Goal: Task Accomplishment & Management: Manage account settings

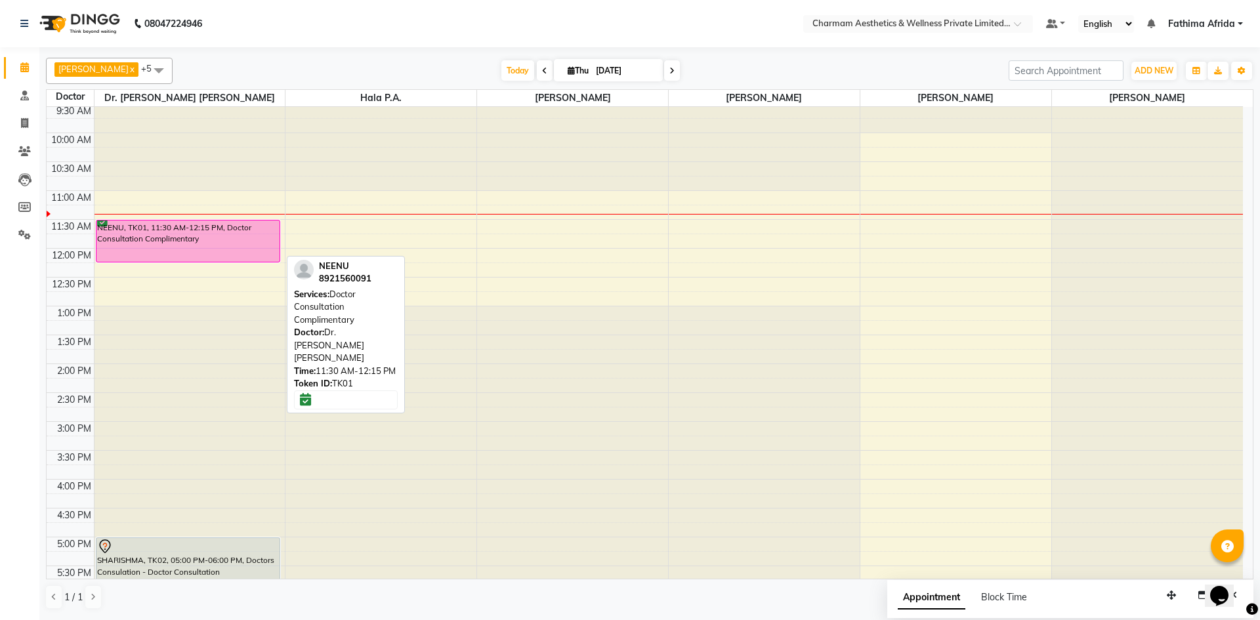
click at [210, 238] on div "NEENU, TK01, 11:30 AM-12:15 PM, Doctor Consultation Complimentary" at bounding box center [188, 241] width 184 height 41
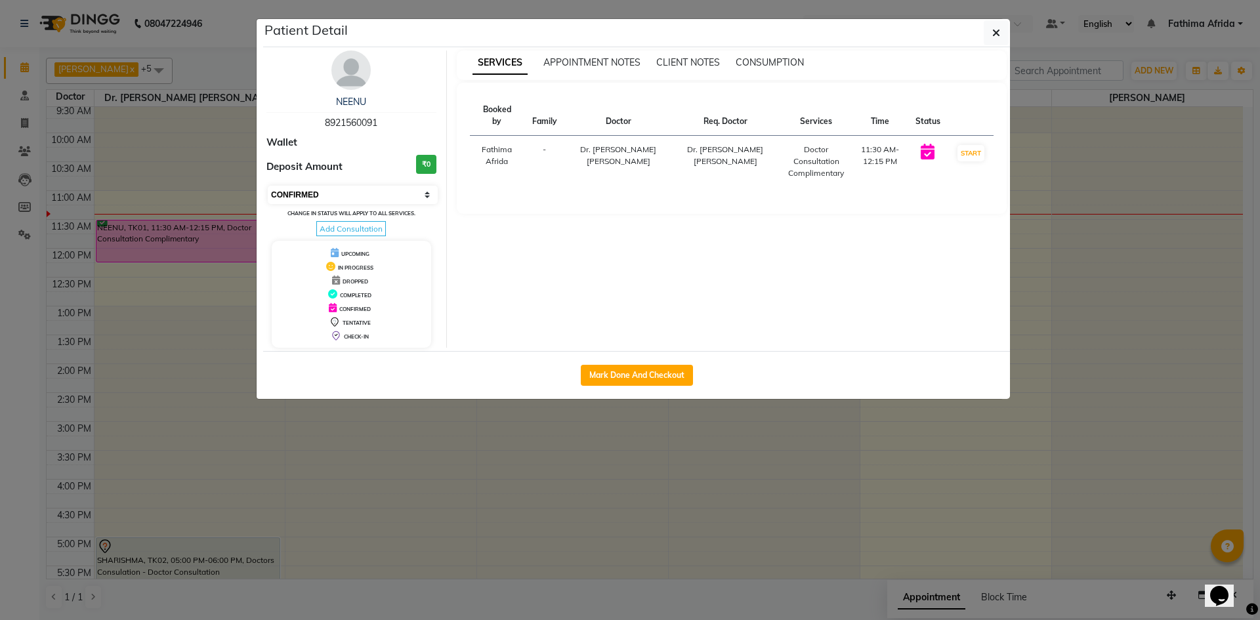
click at [364, 198] on select "Select IN SERVICE CONFIRMED TENTATIVE CHECK IN MARK DONE DROPPED UPCOMING" at bounding box center [353, 195] width 170 height 18
select select "8"
click at [268, 186] on select "Select IN SERVICE CONFIRMED TENTATIVE CHECK IN MARK DONE DROPPED UPCOMING" at bounding box center [353, 195] width 170 height 18
click at [996, 30] on icon "button" at bounding box center [996, 33] width 8 height 11
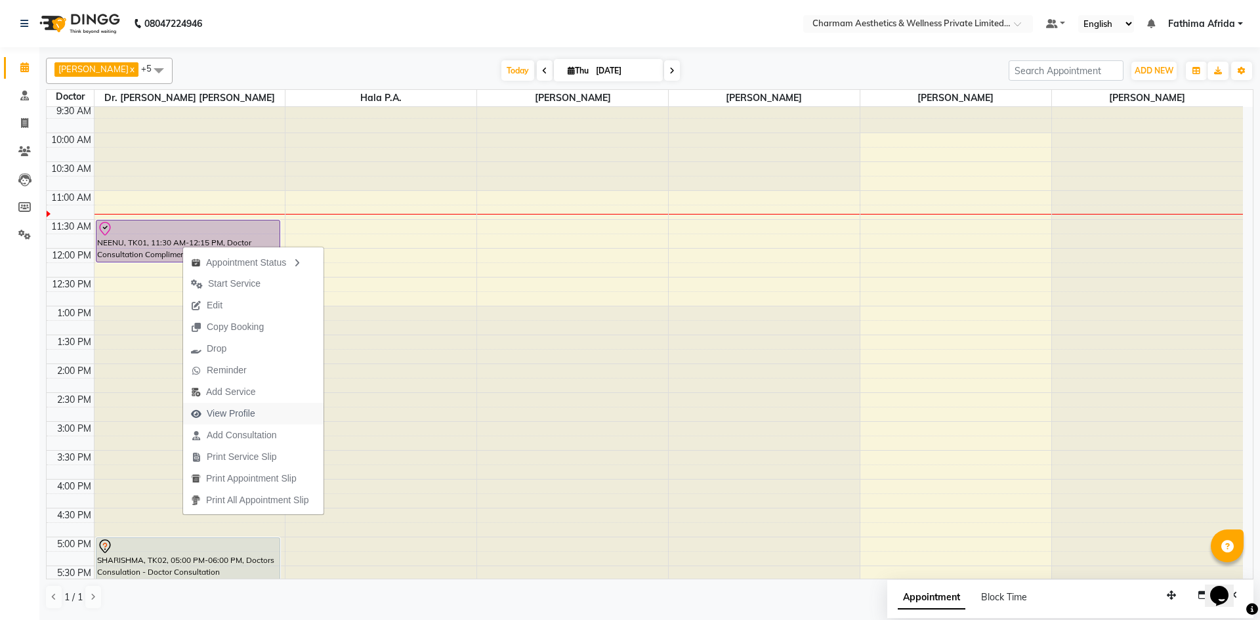
drag, startPoint x: 255, startPoint y: 413, endPoint x: 247, endPoint y: 412, distance: 8.0
click at [247, 412] on span "View Profile" at bounding box center [231, 414] width 49 height 14
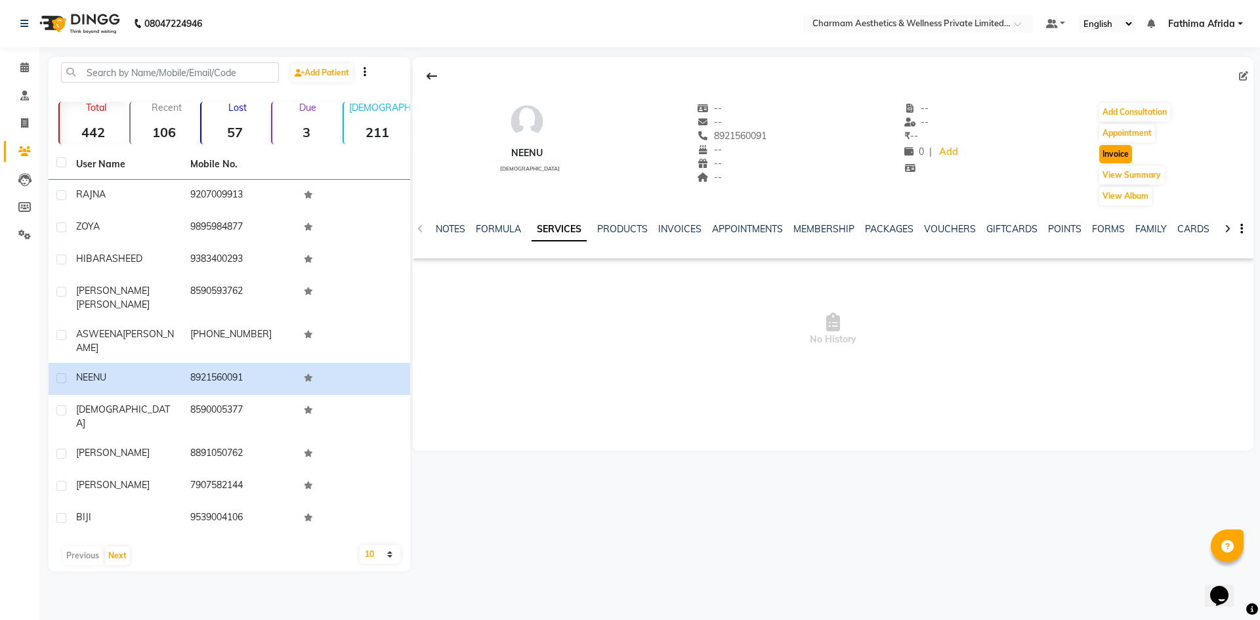
click at [1112, 156] on button "Invoice" at bounding box center [1115, 154] width 33 height 18
select select "7625"
select select "service"
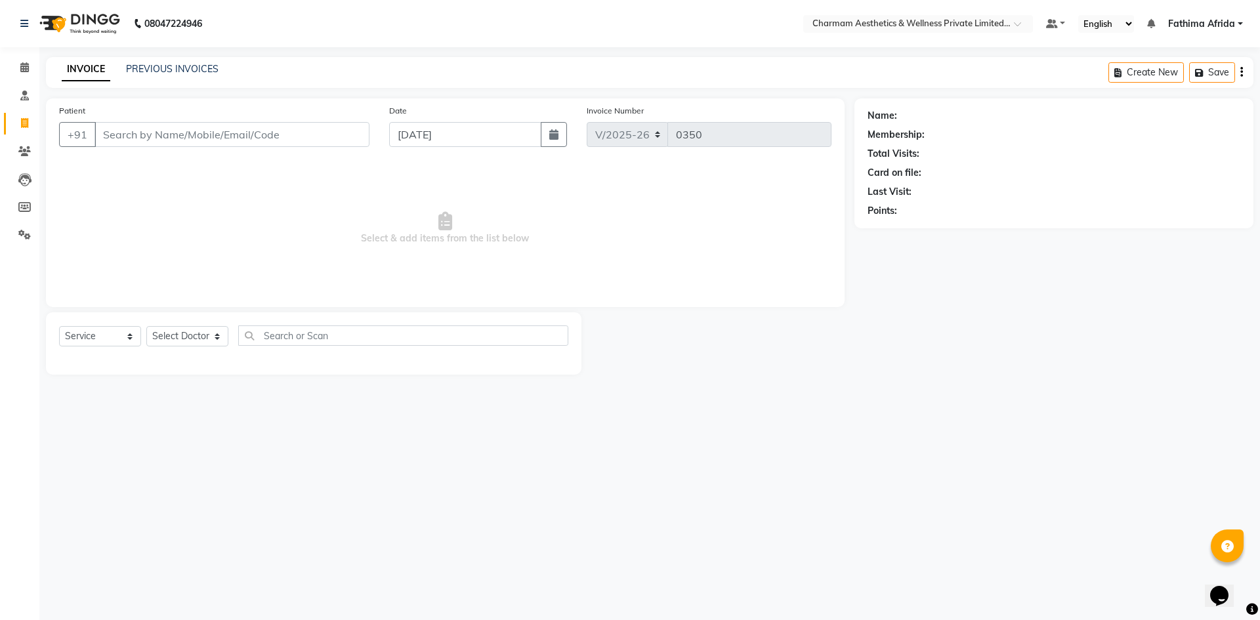
type input "8921560091"
click at [189, 338] on select "Select Doctor [PERSON_NAME] K Dr. [PERSON_NAME] [PERSON_NAME] [PERSON_NAME] [PE…" at bounding box center [202, 336] width 112 height 20
select select "69922"
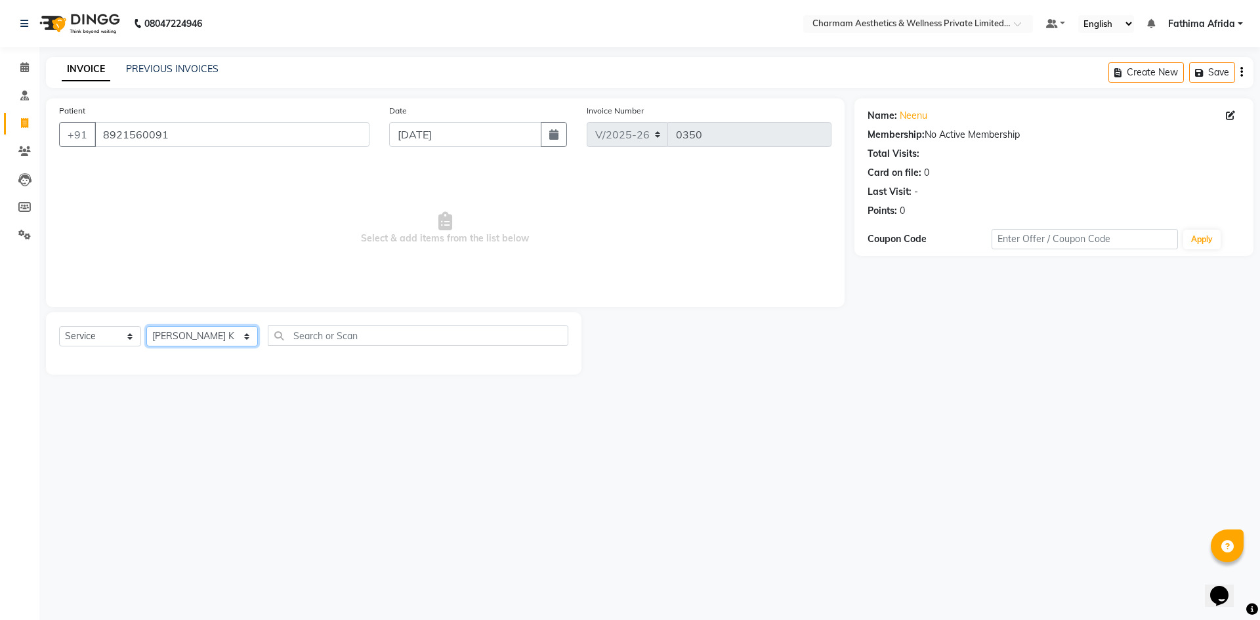
click at [146, 326] on select "Select Doctor [PERSON_NAME] K Dr. [PERSON_NAME] [PERSON_NAME] [PERSON_NAME] [PE…" at bounding box center [202, 336] width 112 height 20
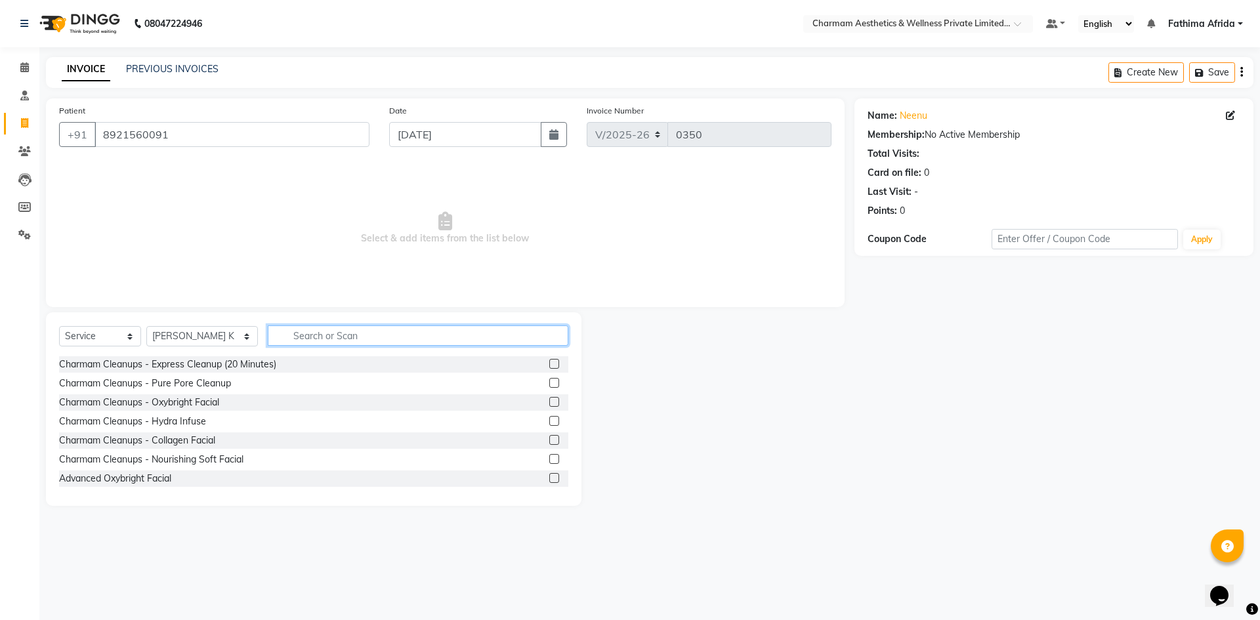
click at [326, 338] on input "text" at bounding box center [418, 336] width 301 height 20
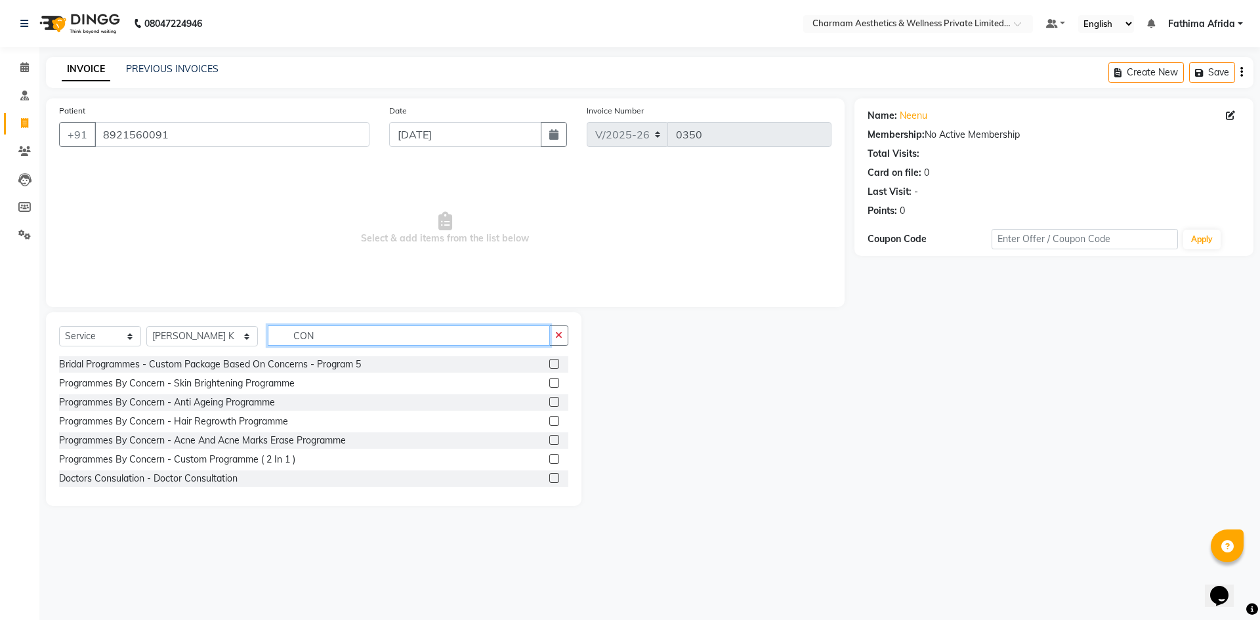
type input "CON"
click at [549, 476] on label at bounding box center [554, 478] width 10 height 10
click at [549, 476] on input "checkbox" at bounding box center [553, 479] width 9 height 9
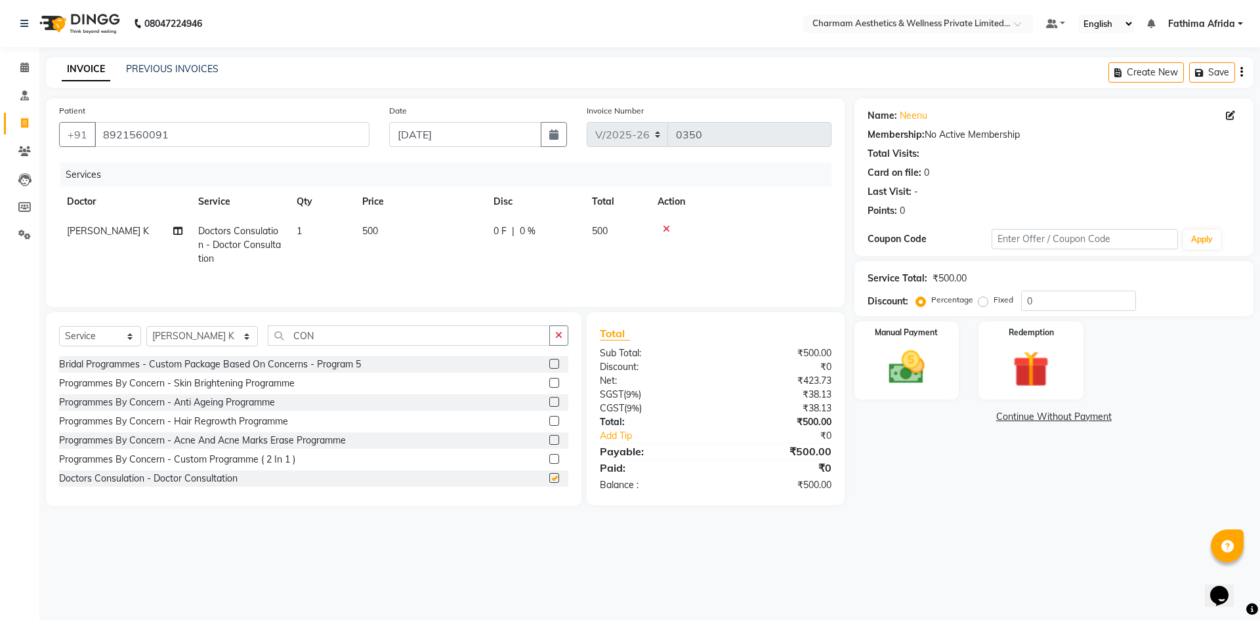
checkbox input "false"
click at [666, 228] on icon at bounding box center [666, 228] width 7 height 9
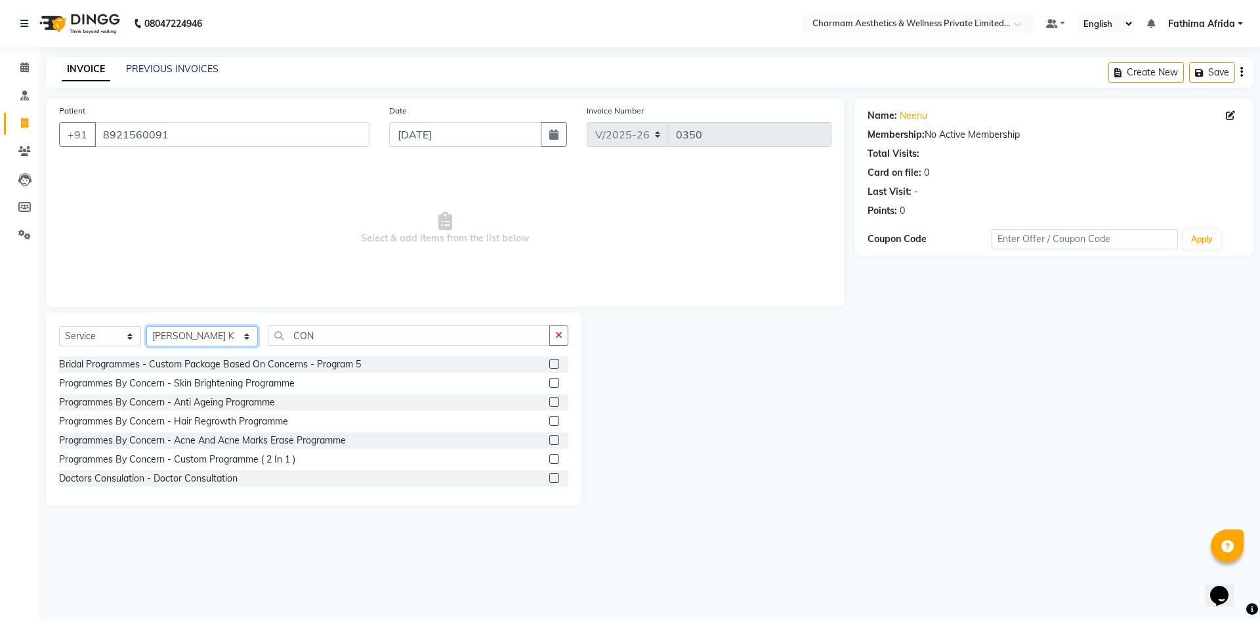
click at [200, 340] on select "Select Doctor [PERSON_NAME] K Dr. [PERSON_NAME] [PERSON_NAME] [PERSON_NAME] [PE…" at bounding box center [202, 336] width 112 height 20
select select "69891"
click at [146, 326] on select "Select Doctor [PERSON_NAME] K Dr. [PERSON_NAME] [PERSON_NAME] [PERSON_NAME] [PE…" at bounding box center [202, 336] width 112 height 20
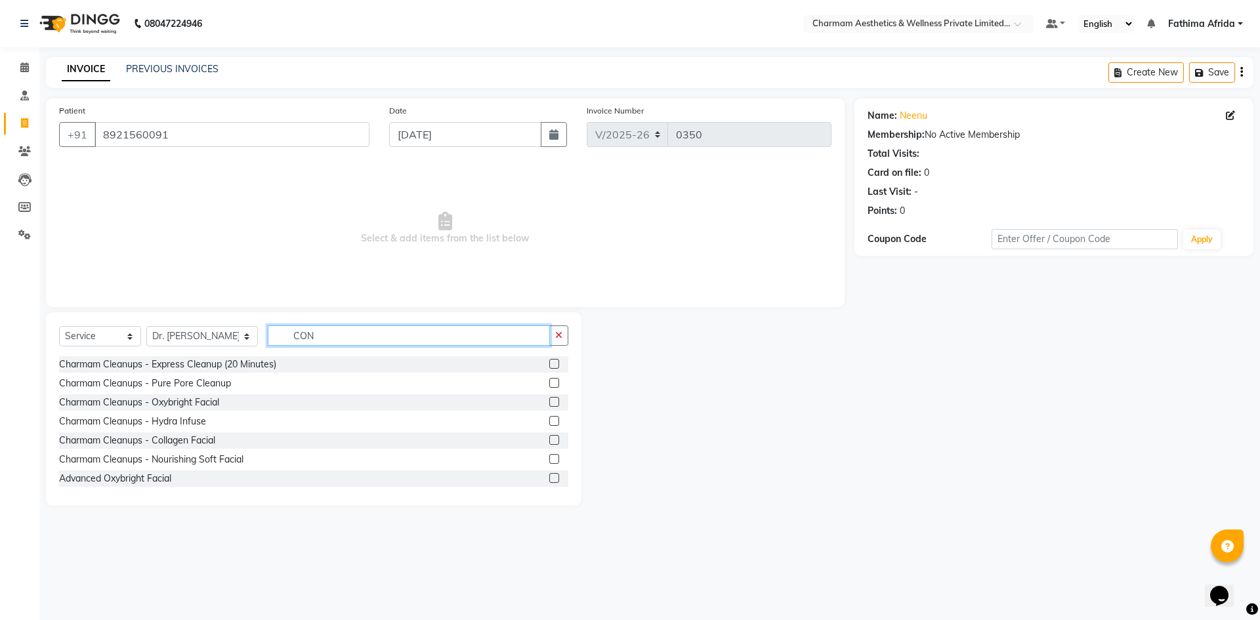
click at [496, 339] on input "CON" at bounding box center [409, 336] width 282 height 20
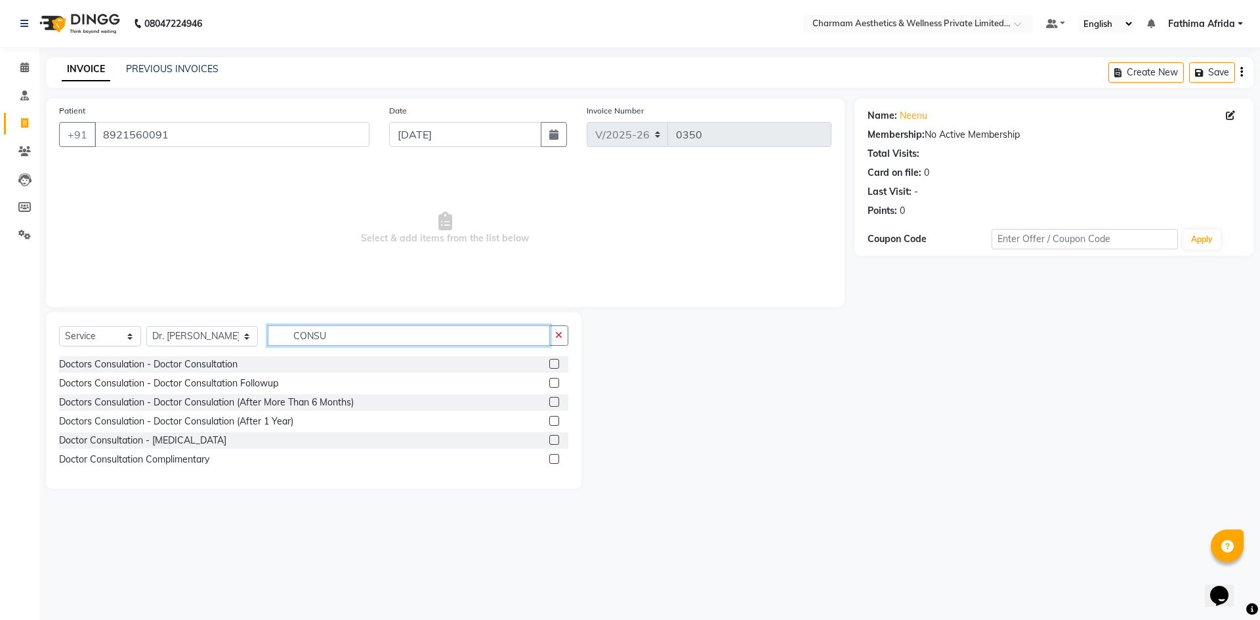
type input "CONSU"
click at [552, 367] on label at bounding box center [554, 364] width 10 height 10
click at [552, 367] on input "checkbox" at bounding box center [553, 364] width 9 height 9
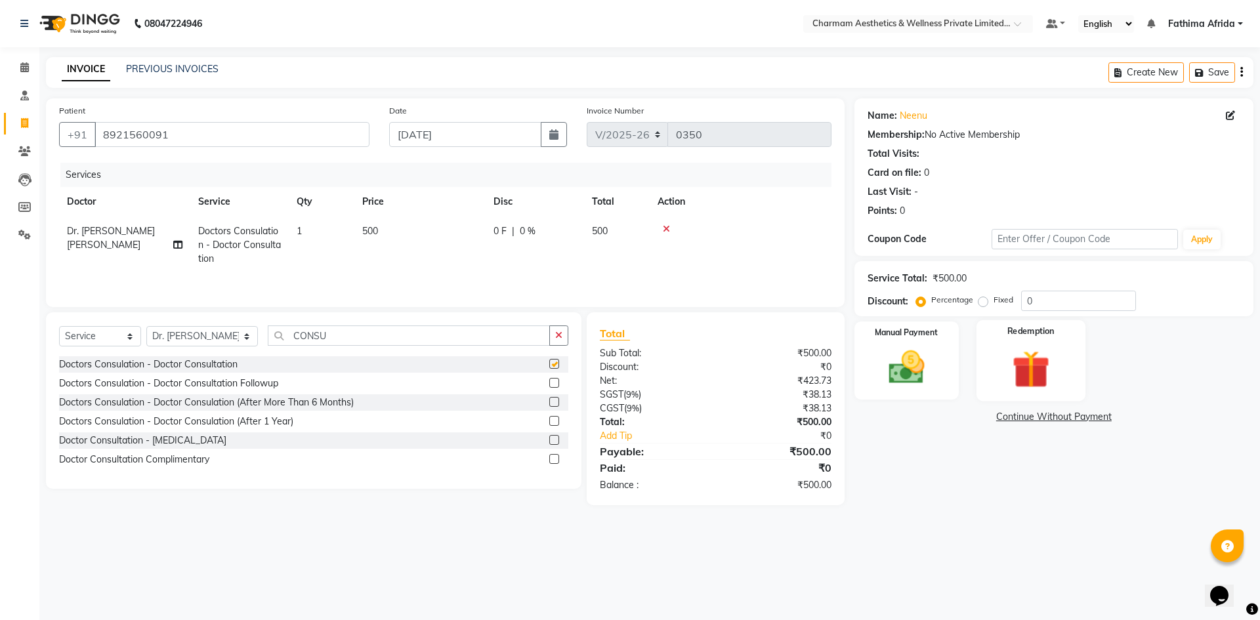
checkbox input "false"
click at [902, 354] on img at bounding box center [906, 367] width 61 height 43
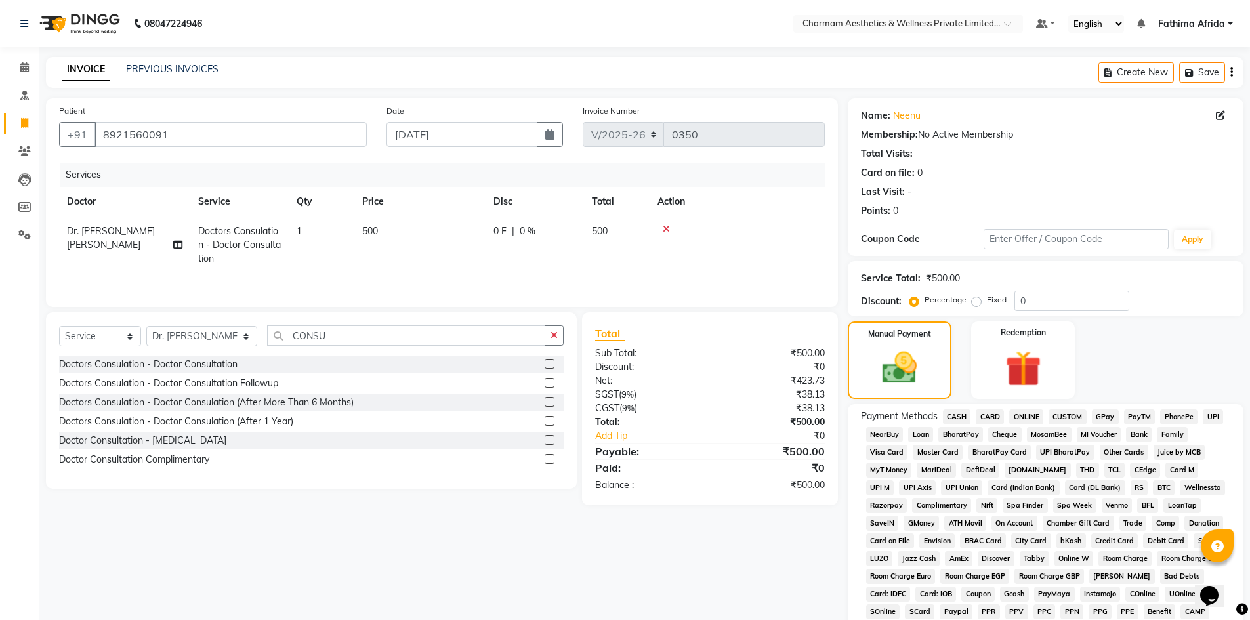
click at [958, 417] on span "CASH" at bounding box center [957, 417] width 28 height 15
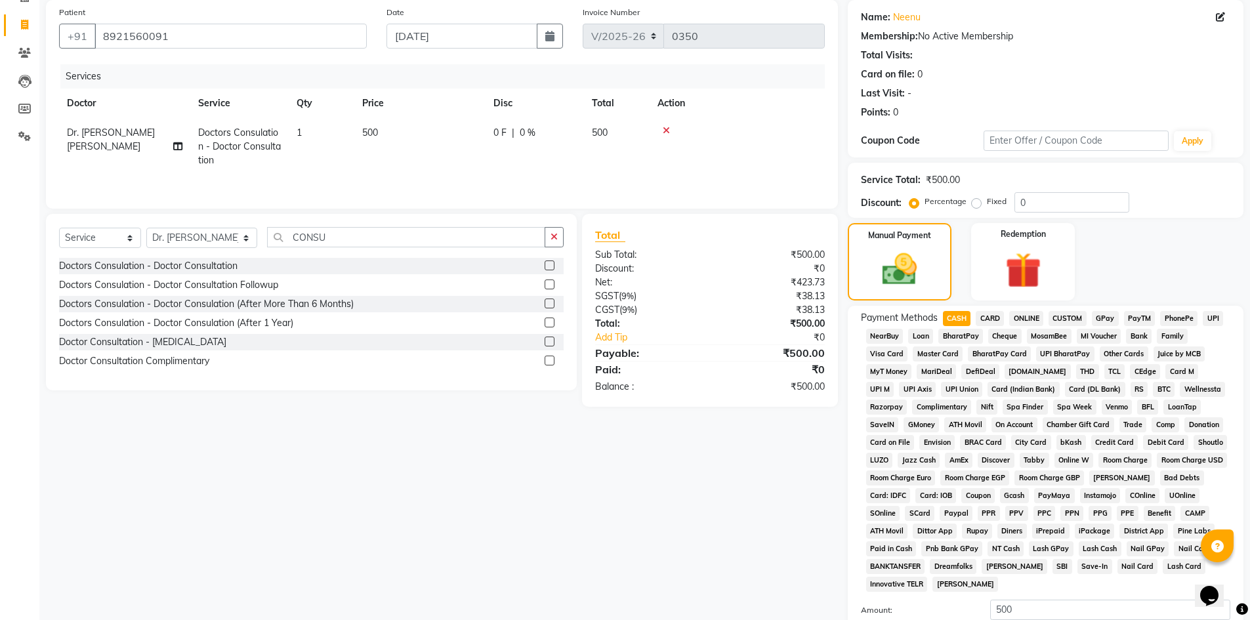
scroll to position [194, 0]
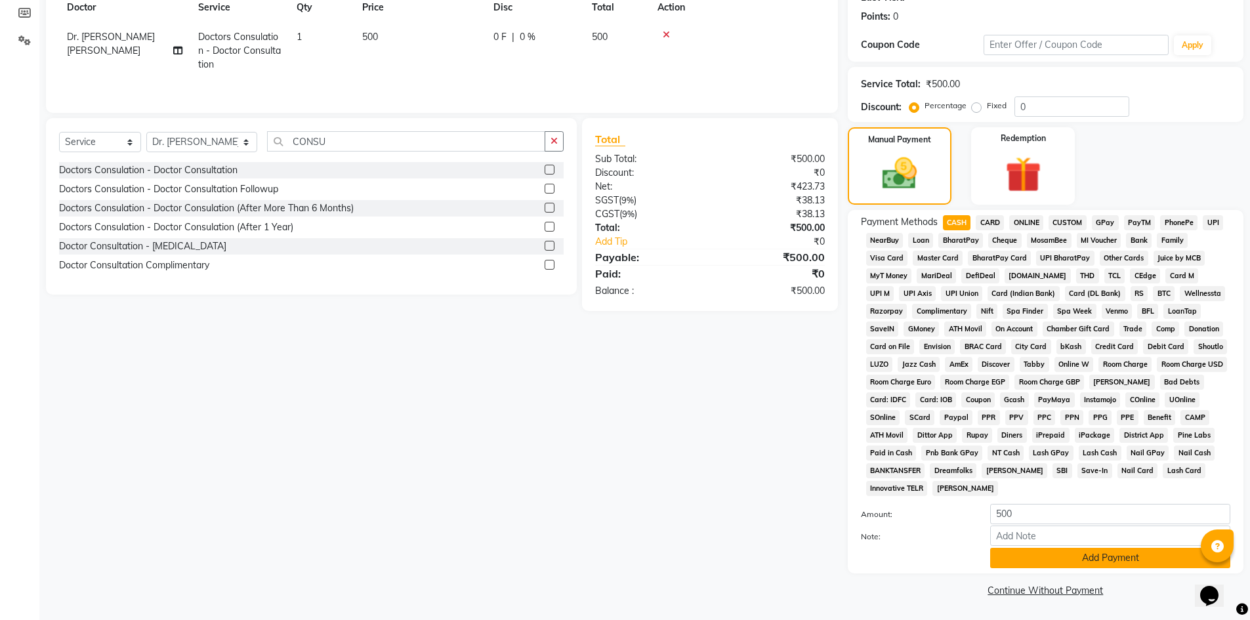
click at [1048, 560] on button "Add Payment" at bounding box center [1110, 558] width 240 height 20
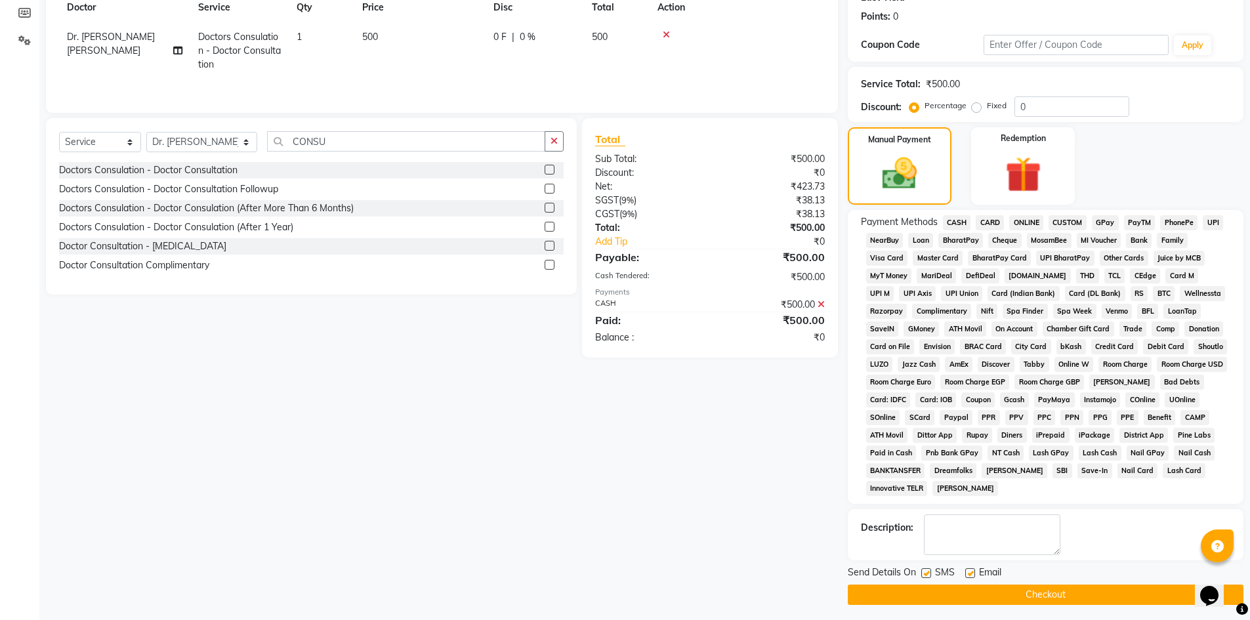
click at [967, 572] on label at bounding box center [970, 573] width 10 height 10
click at [967, 572] on input "checkbox" at bounding box center [969, 574] width 9 height 9
checkbox input "false"
click at [924, 572] on label at bounding box center [926, 573] width 10 height 10
click at [924, 572] on input "checkbox" at bounding box center [925, 574] width 9 height 9
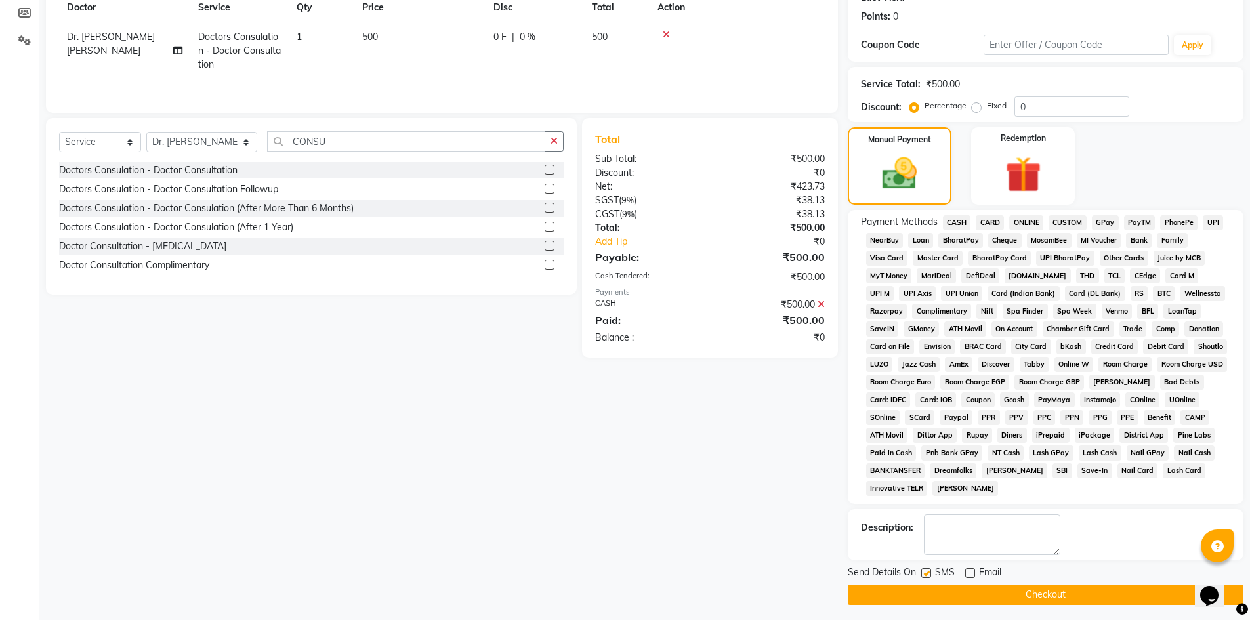
checkbox input "false"
click at [933, 592] on button "Checkout" at bounding box center [1046, 595] width 396 height 20
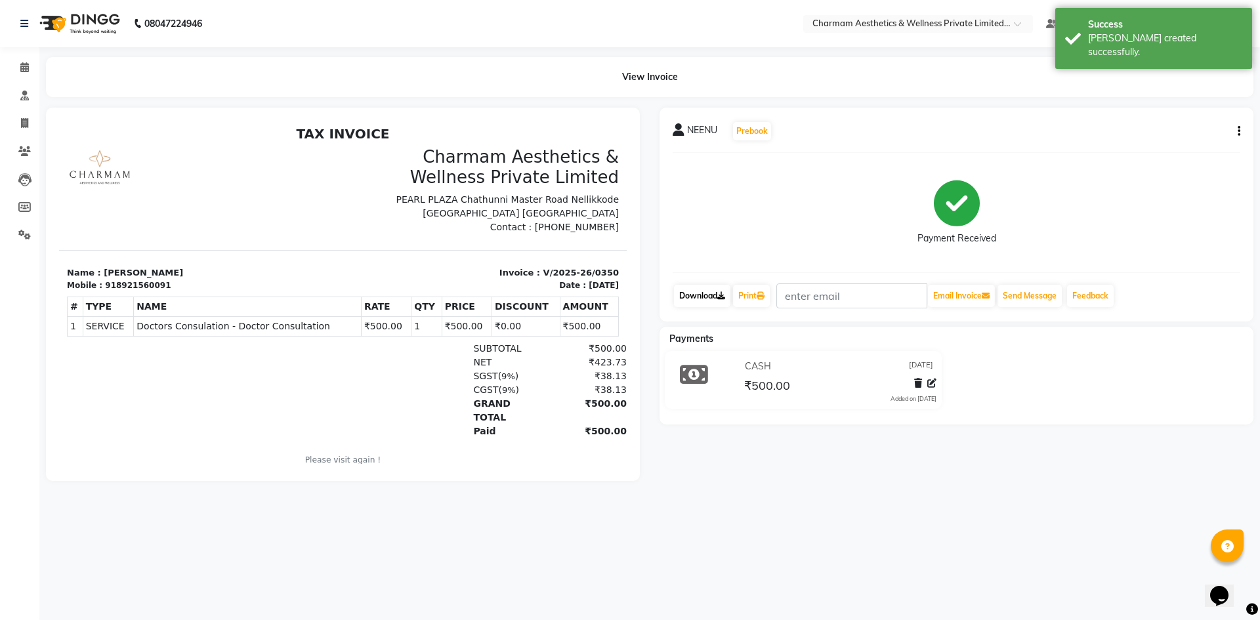
click at [703, 295] on link "Download" at bounding box center [702, 296] width 56 height 22
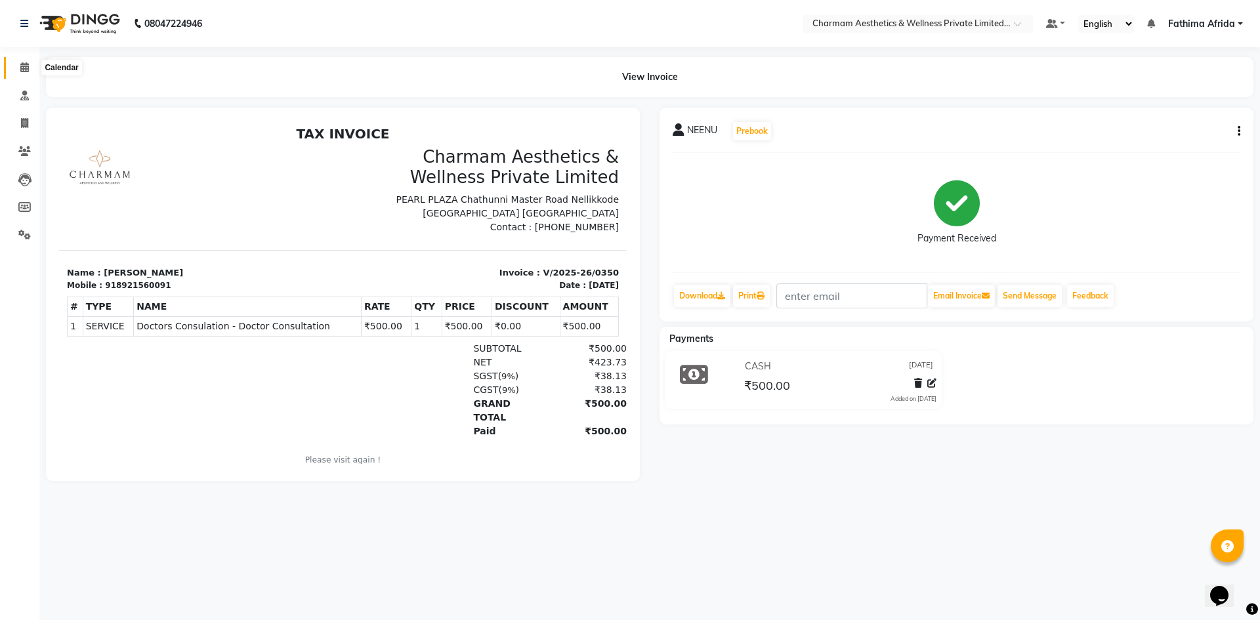
click at [23, 64] on icon at bounding box center [24, 67] width 9 height 10
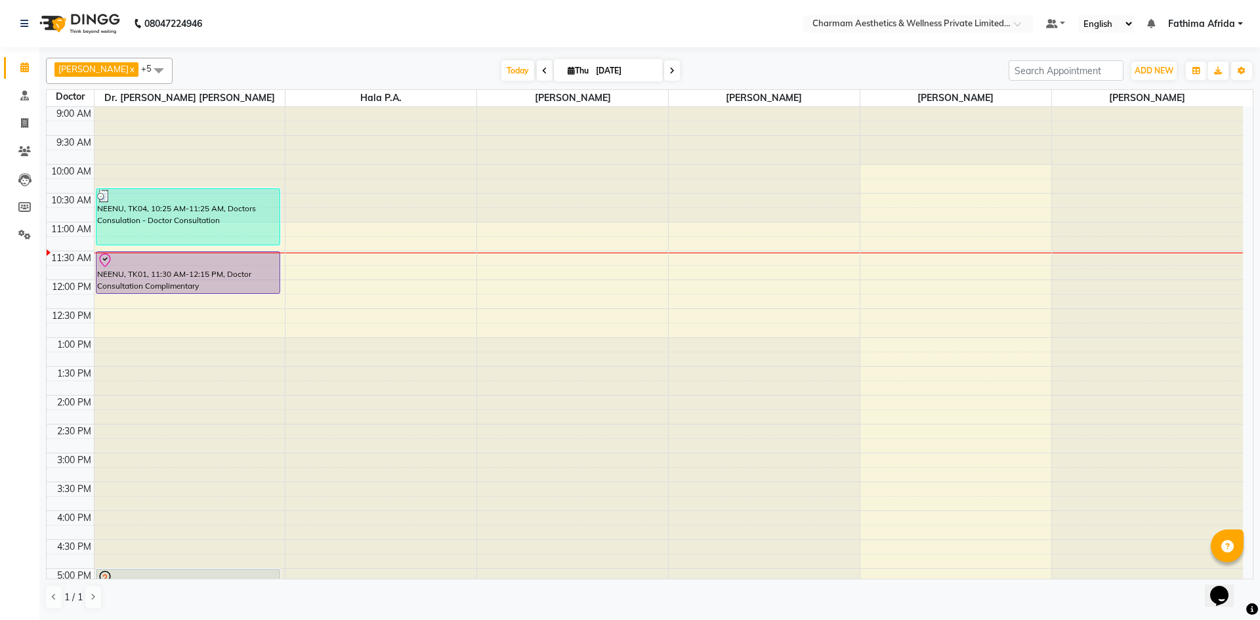
click at [680, 68] on span at bounding box center [672, 70] width 16 height 20
type input "[DATE]"
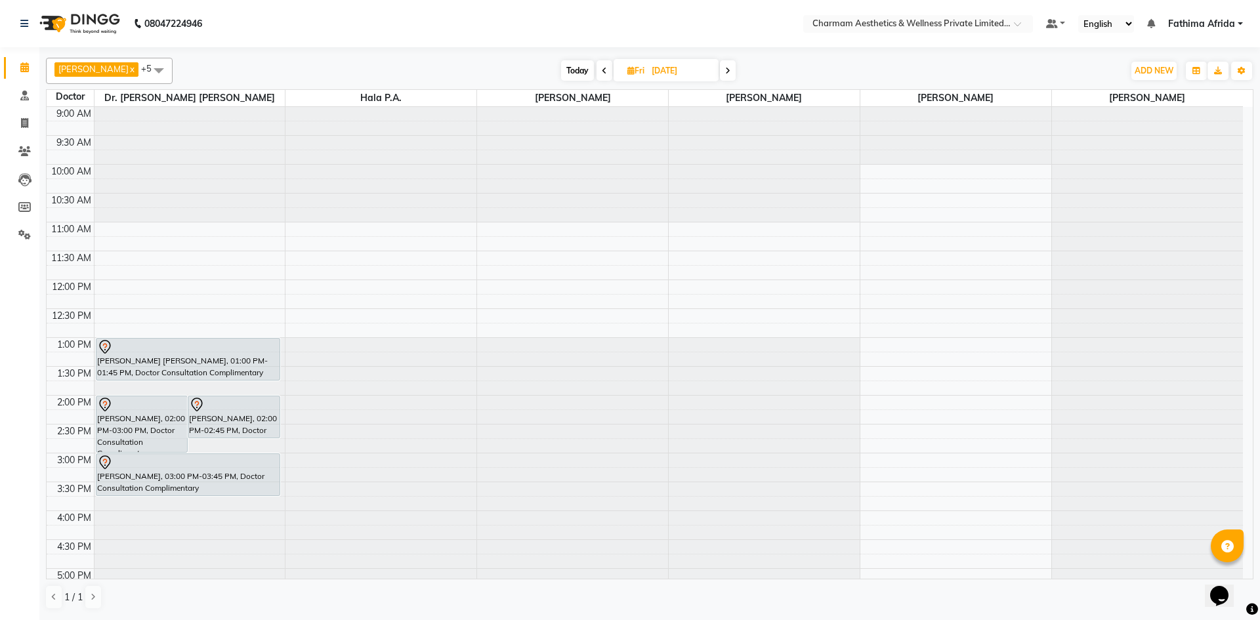
scroll to position [66, 0]
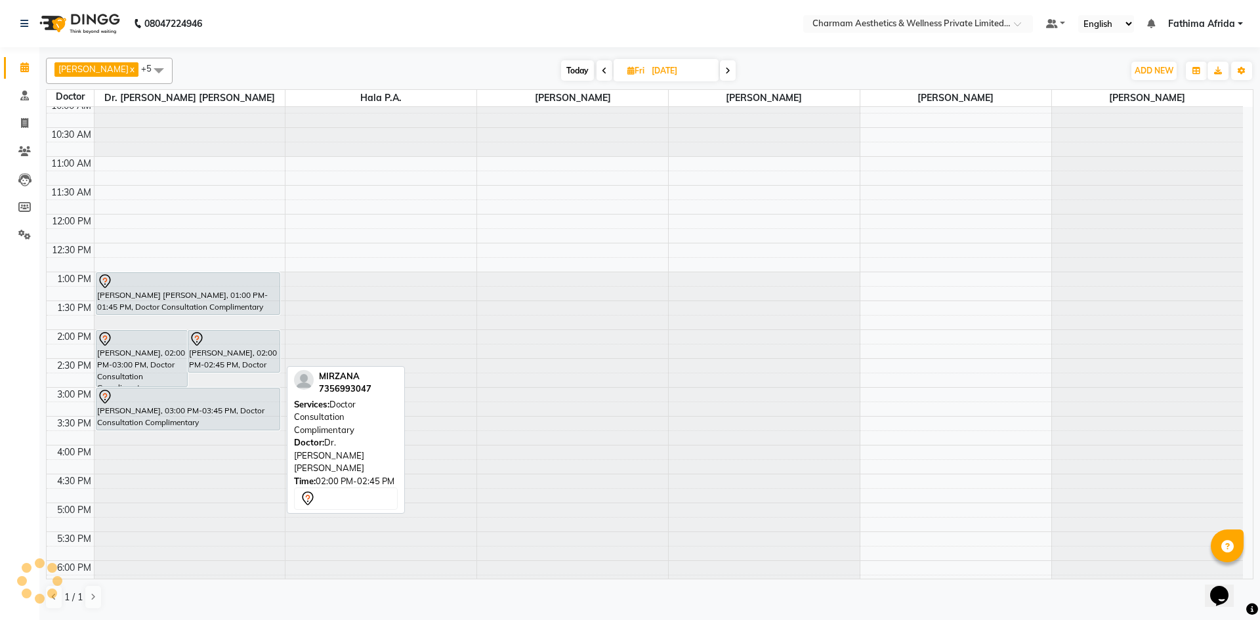
click at [249, 340] on div at bounding box center [234, 339] width 90 height 16
select select "7"
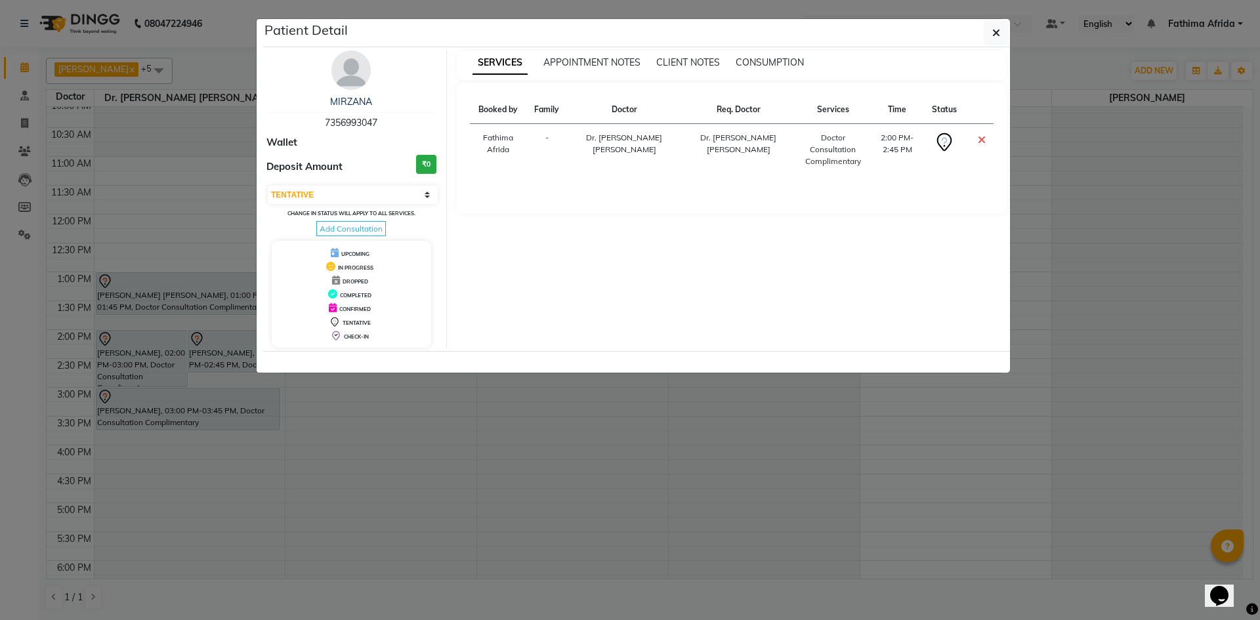
click at [175, 293] on ngb-modal-window "Patient Detail MIRZANA 7356993047 Wallet Deposit Amount ₹0 Select CONFIRMED TEN…" at bounding box center [630, 310] width 1260 height 620
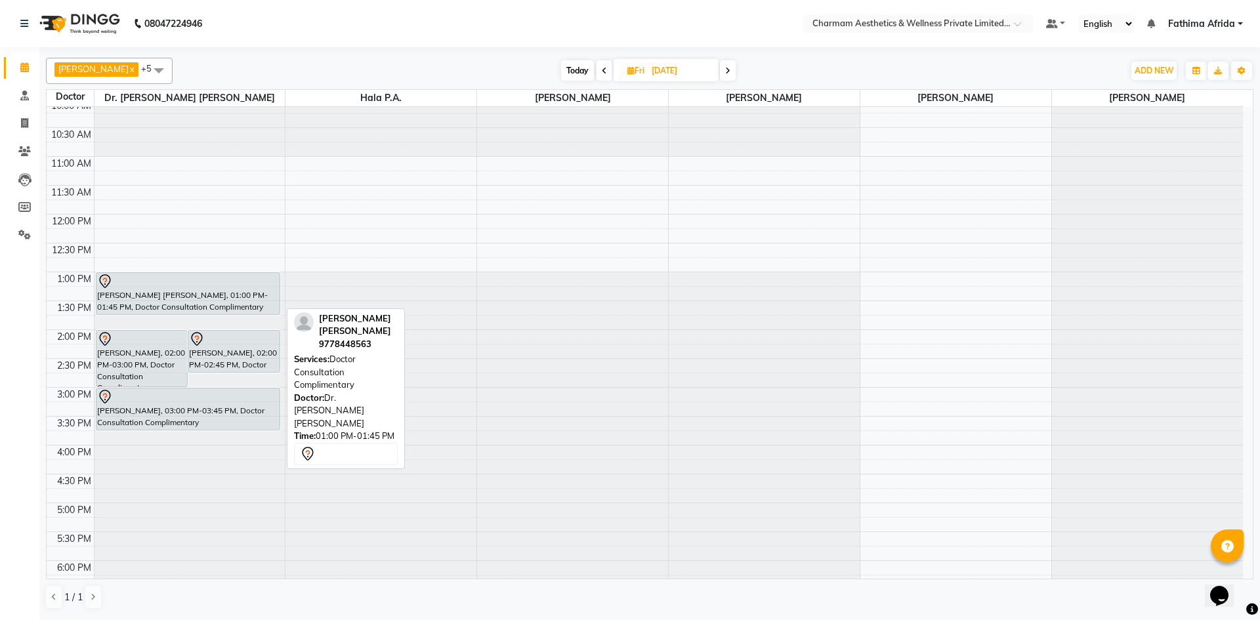
click at [182, 298] on div "[PERSON_NAME] [PERSON_NAME], 01:00 PM-01:45 PM, Doctor Consultation Complimenta…" at bounding box center [188, 293] width 184 height 41
select select "7"
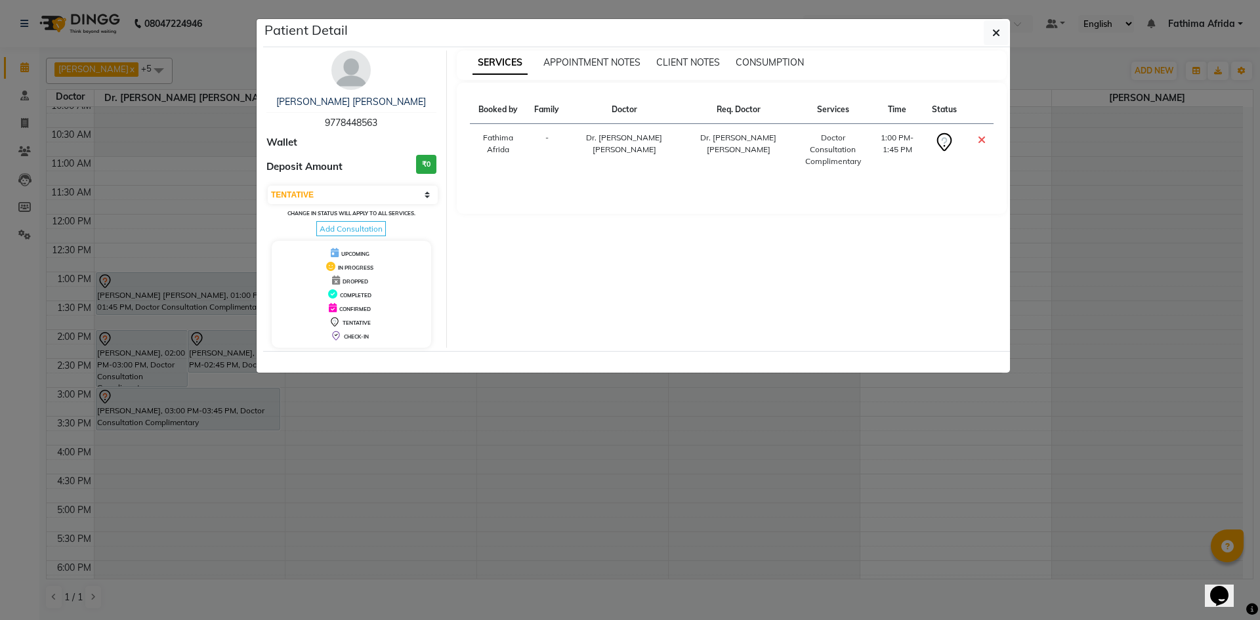
click at [1009, 23] on div "Patient Detail" at bounding box center [636, 33] width 747 height 28
click at [1000, 29] on button "button" at bounding box center [996, 32] width 25 height 25
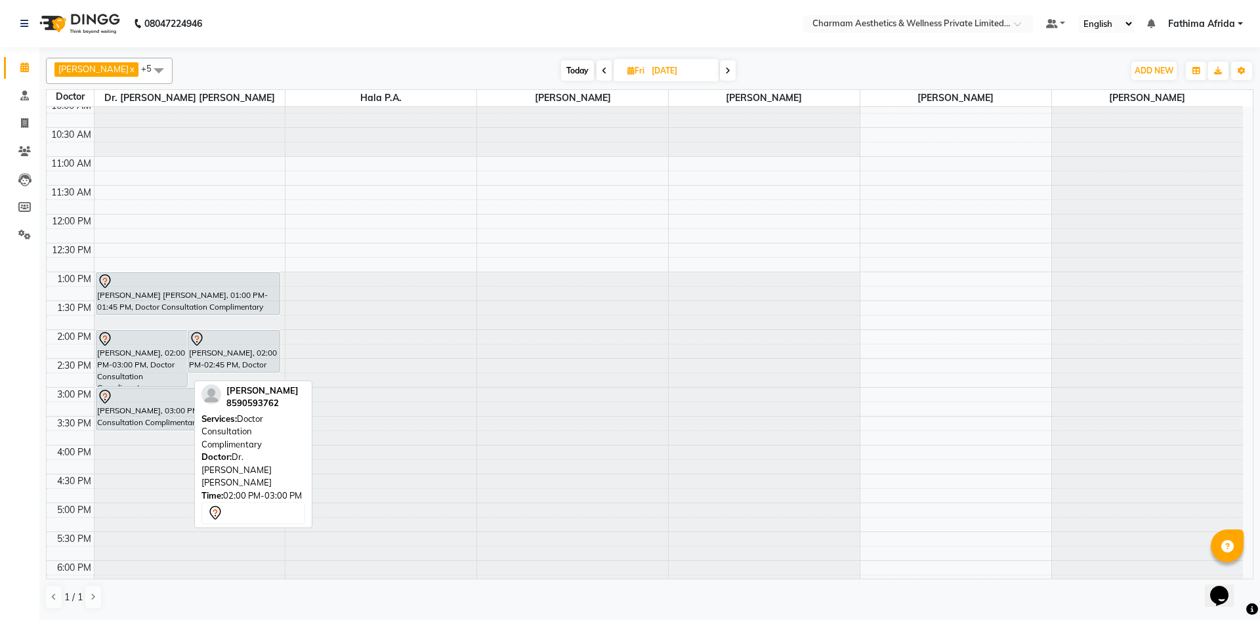
click at [135, 352] on div "[PERSON_NAME], 02:00 PM-03:00 PM, Doctor Consultation Complimentary" at bounding box center [141, 359] width 91 height 56
select select "7"
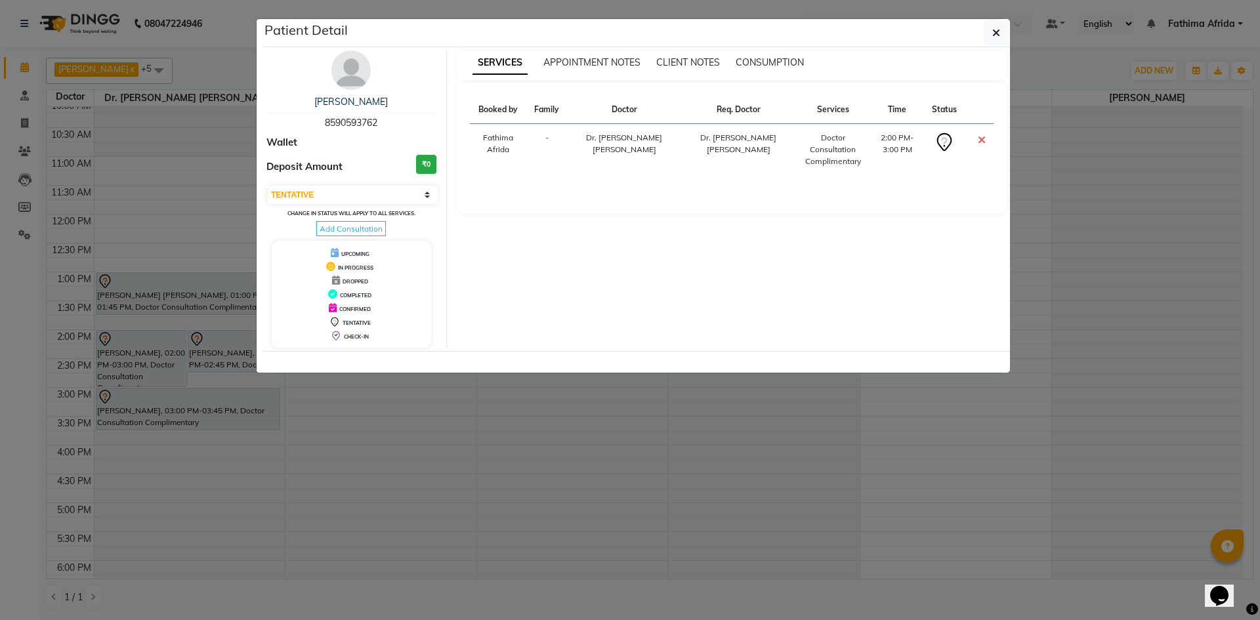
click at [150, 344] on ngb-modal-window "Patient Detail [PERSON_NAME] 8590593762 Wallet Deposit Amount ₹0 Select CONFIRM…" at bounding box center [630, 310] width 1260 height 620
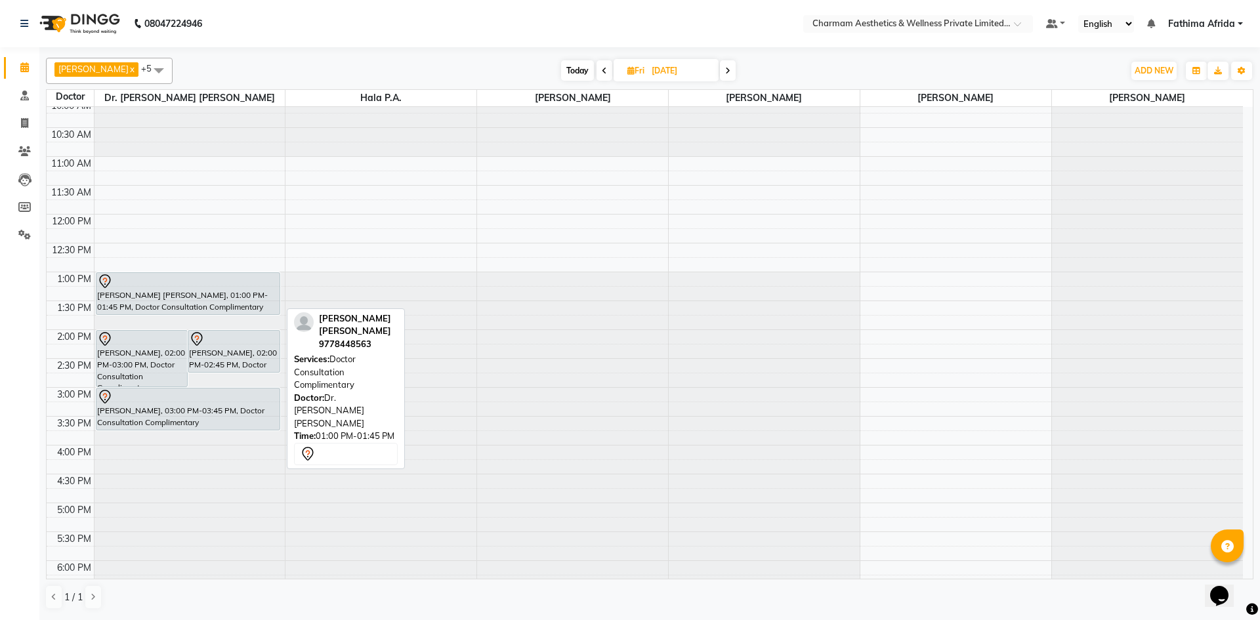
click at [158, 297] on div "[PERSON_NAME] [PERSON_NAME], 01:00 PM-01:45 PM, Doctor Consultation Complimenta…" at bounding box center [188, 293] width 184 height 41
select select "7"
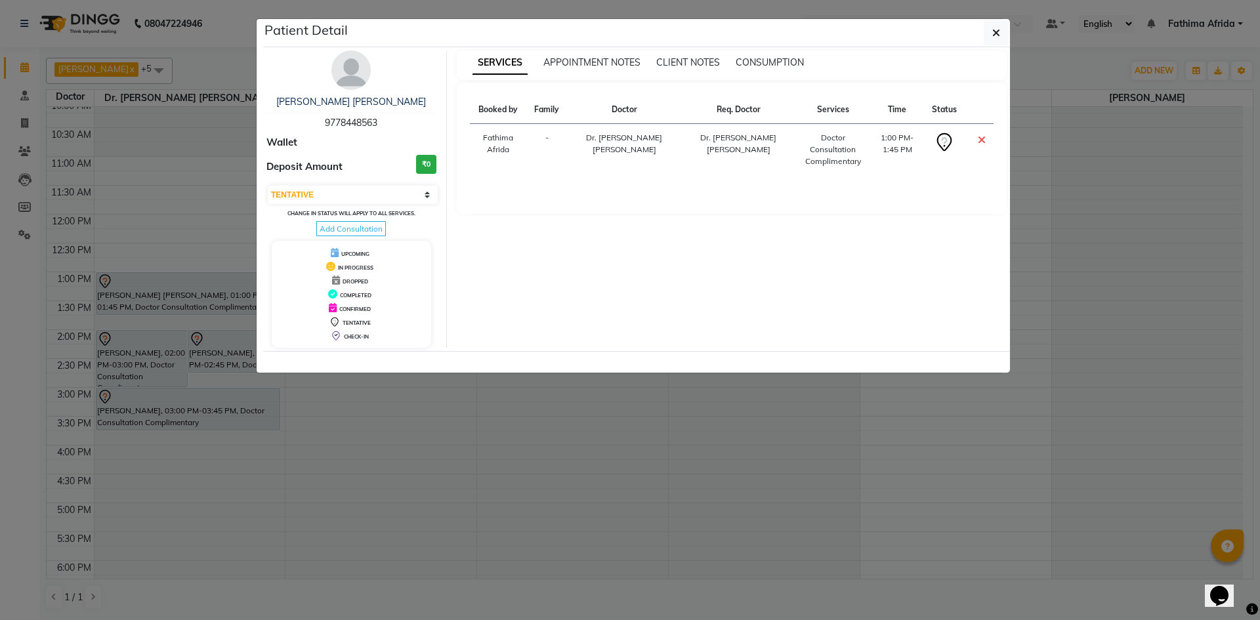
click at [602, 55] on div "SERVICES APPOINTMENT NOTES CLIENT NOTES CONSUMPTION" at bounding box center [732, 66] width 551 height 30
click at [604, 58] on span "APPOINTMENT NOTES" at bounding box center [591, 62] width 97 height 12
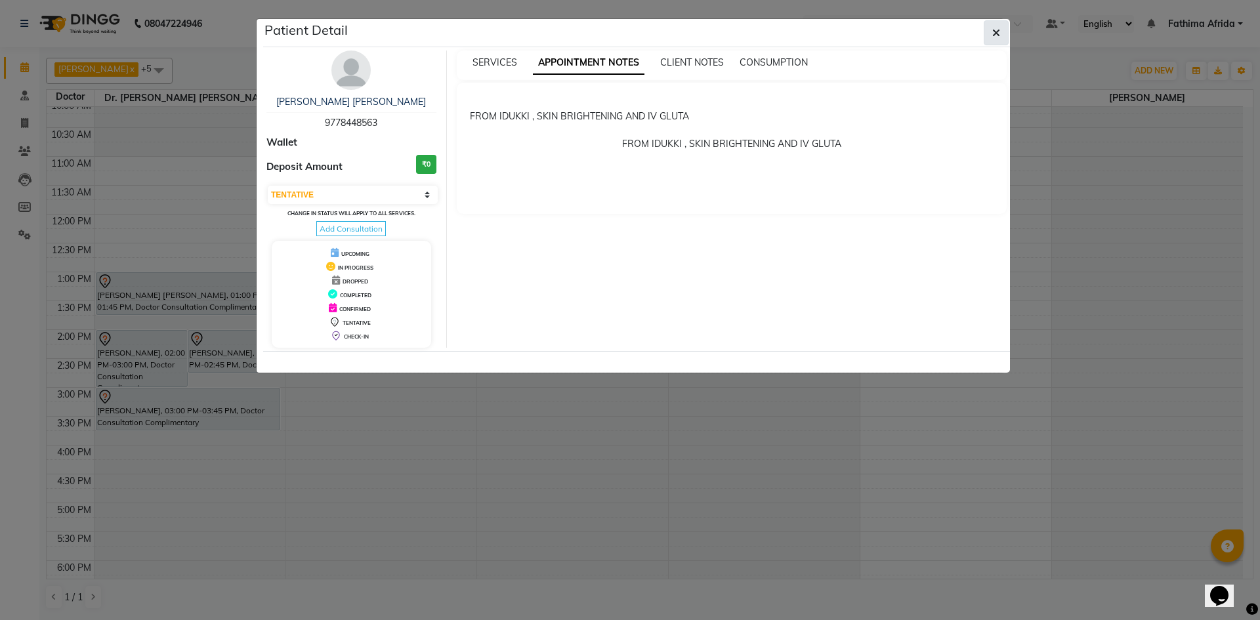
click at [1001, 27] on button "button" at bounding box center [996, 32] width 25 height 25
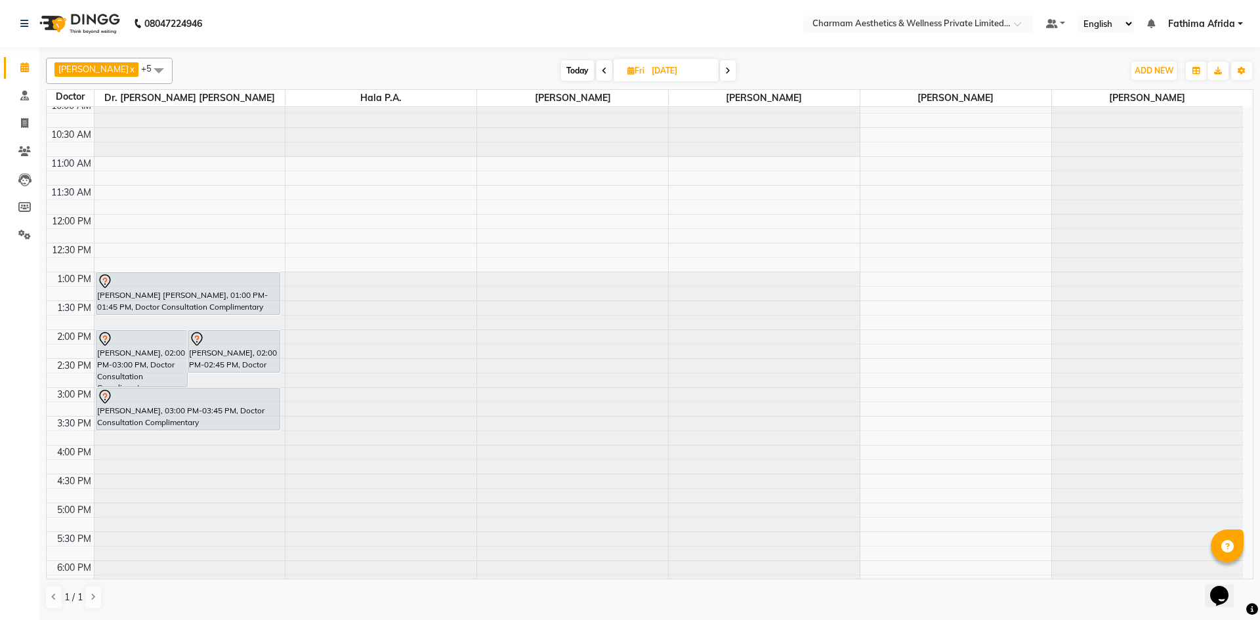
click at [736, 70] on span at bounding box center [728, 70] width 16 height 20
type input "[DATE]"
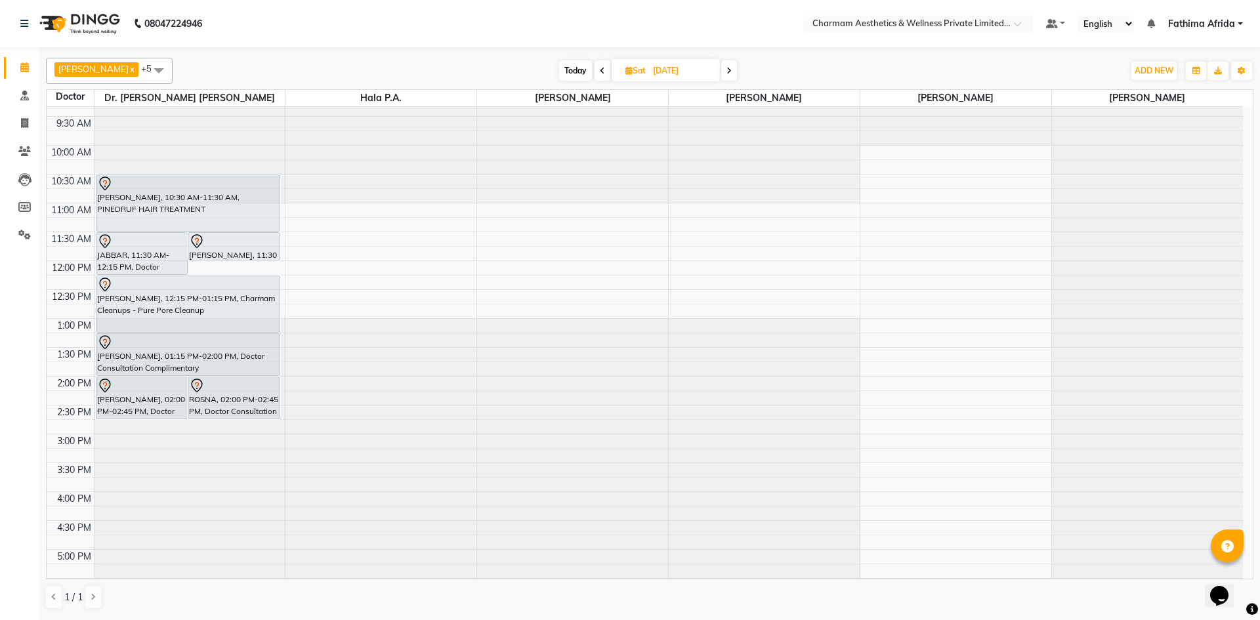
scroll to position [0, 0]
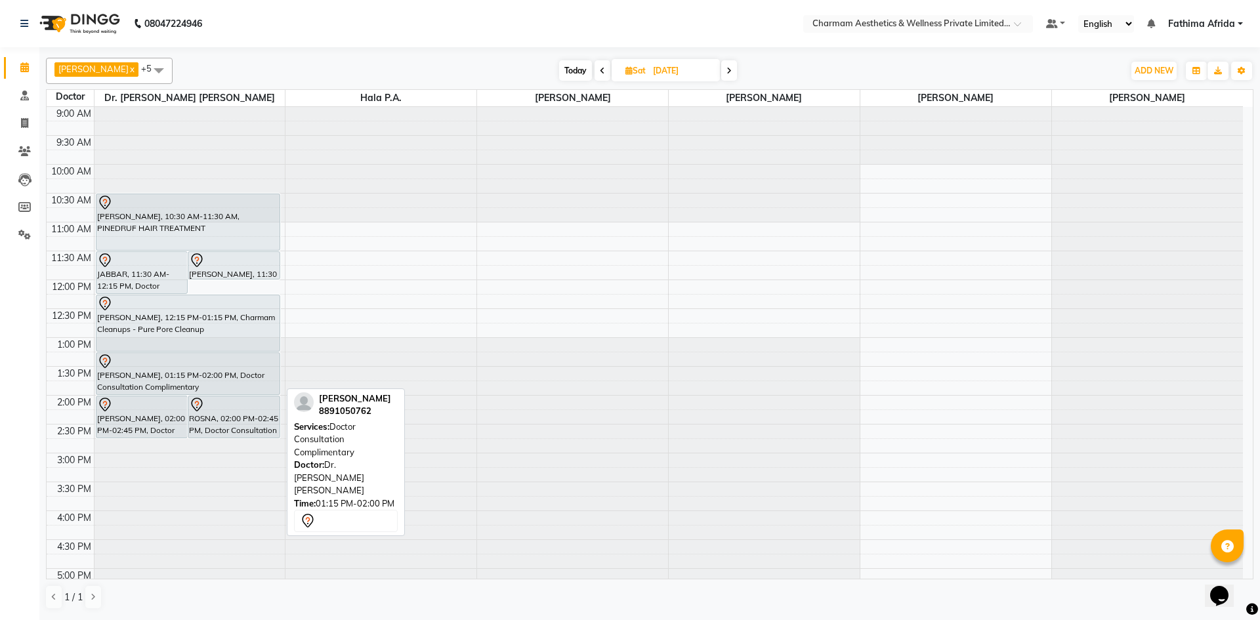
click at [188, 370] on div "[PERSON_NAME], 01:15 PM-02:00 PM, Doctor Consultation Complimentary" at bounding box center [188, 373] width 184 height 41
select select "7"
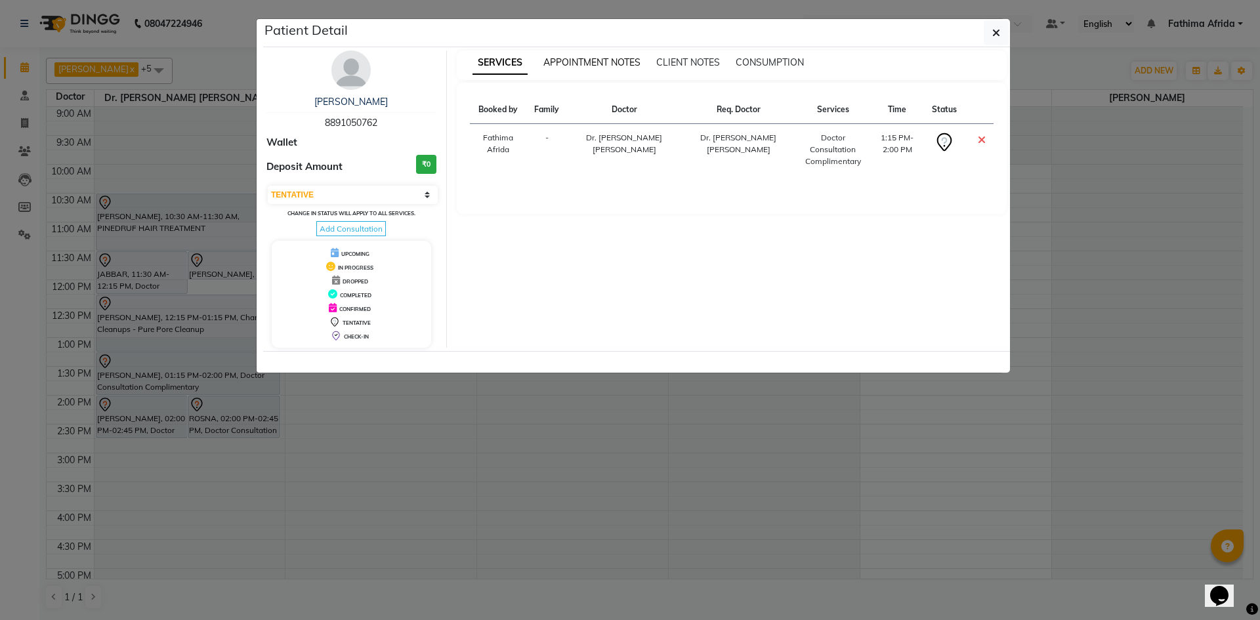
click at [589, 60] on span "APPOINTMENT NOTES" at bounding box center [591, 62] width 97 height 12
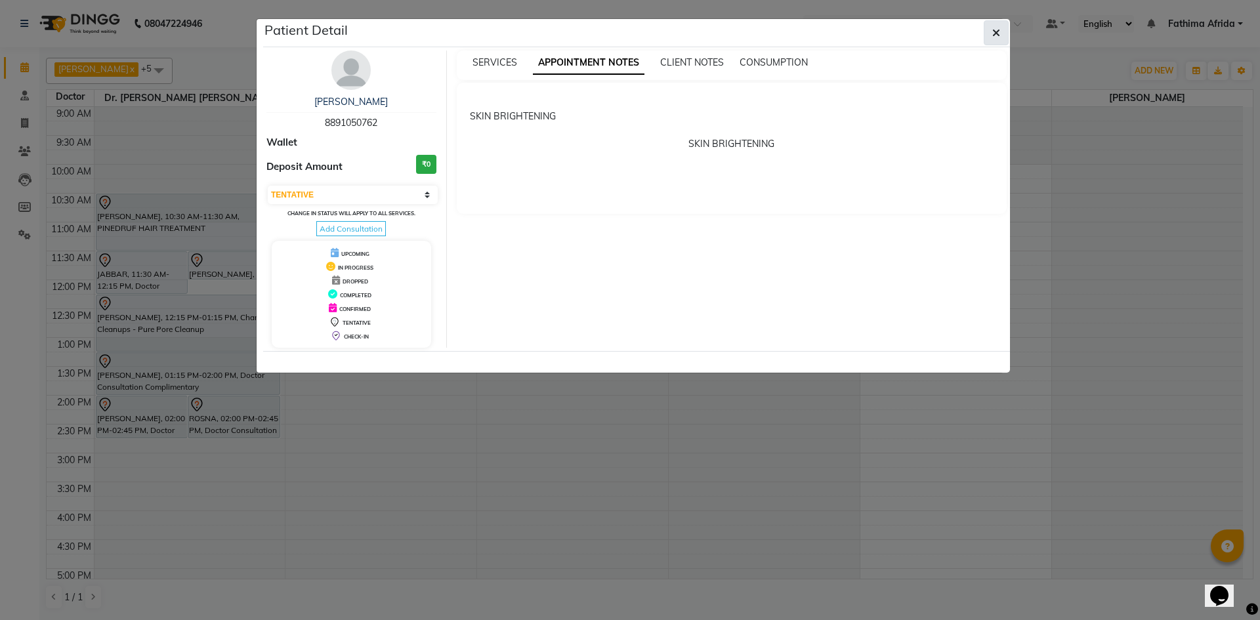
click at [998, 31] on icon "button" at bounding box center [996, 33] width 8 height 11
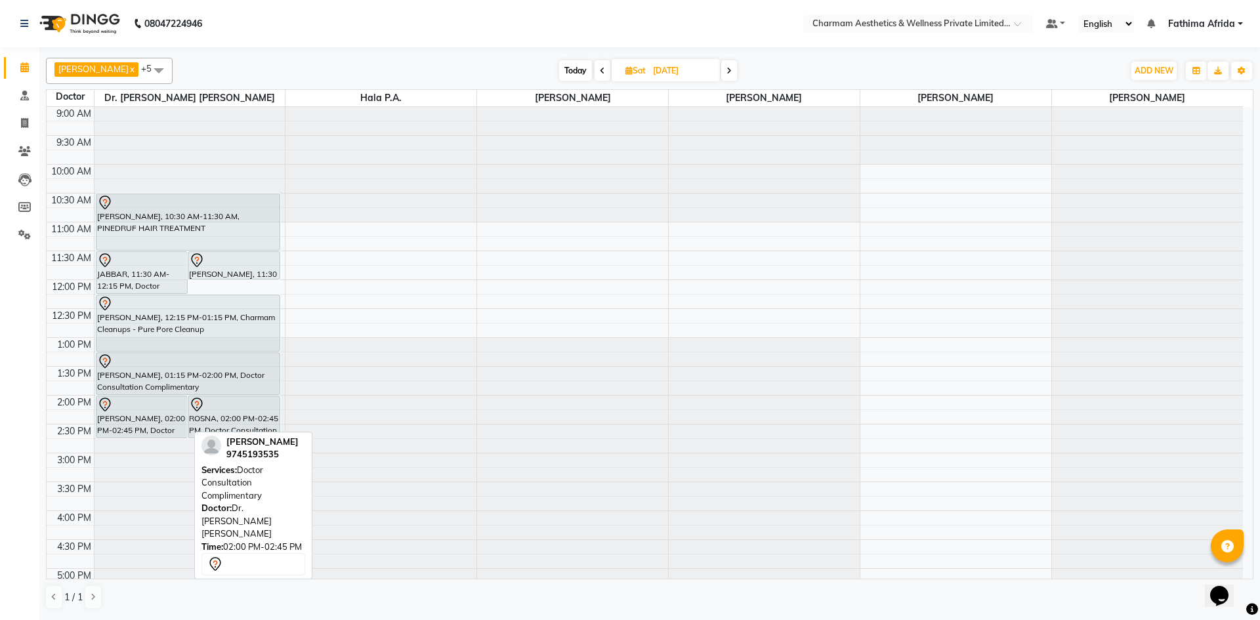
click at [153, 424] on div "[PERSON_NAME], 02:00 PM-02:45 PM, Doctor Consultation Complimentary" at bounding box center [141, 416] width 91 height 41
select select "7"
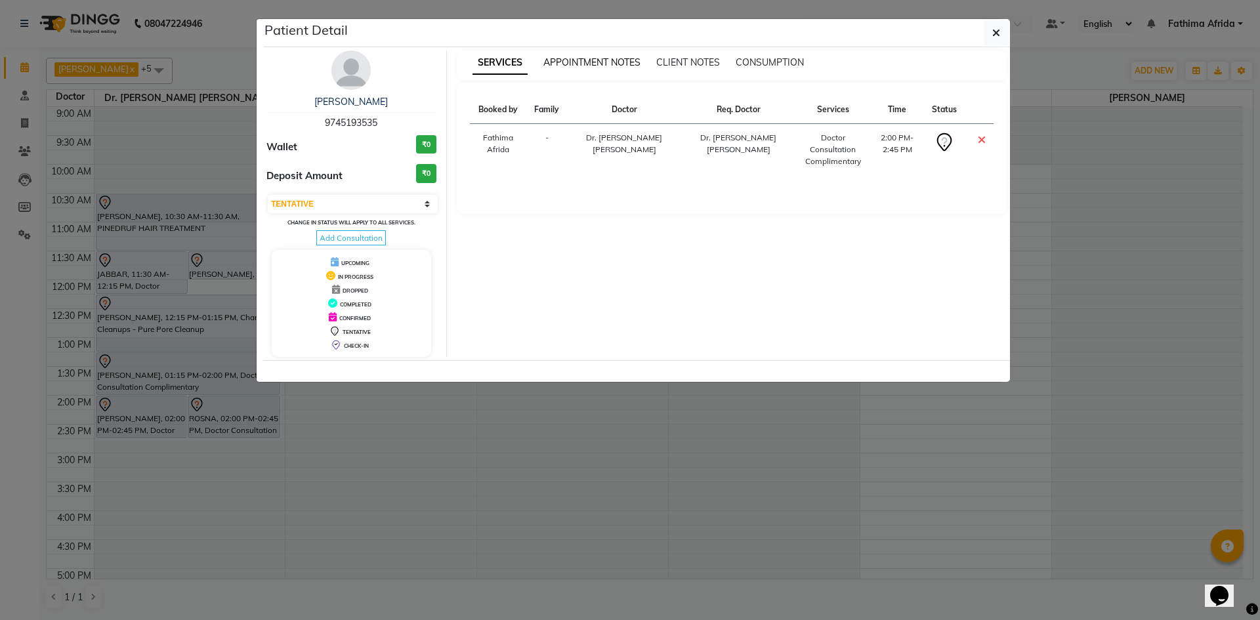
click at [632, 63] on span "APPOINTMENT NOTES" at bounding box center [591, 62] width 97 height 12
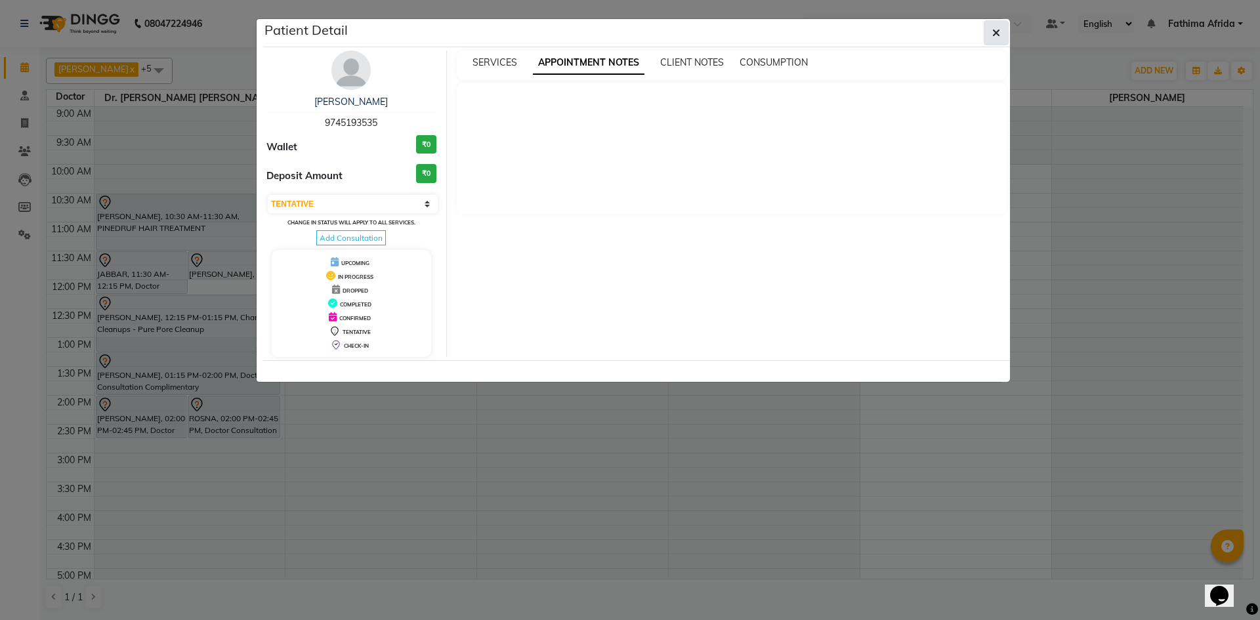
click at [999, 37] on icon "button" at bounding box center [996, 33] width 8 height 11
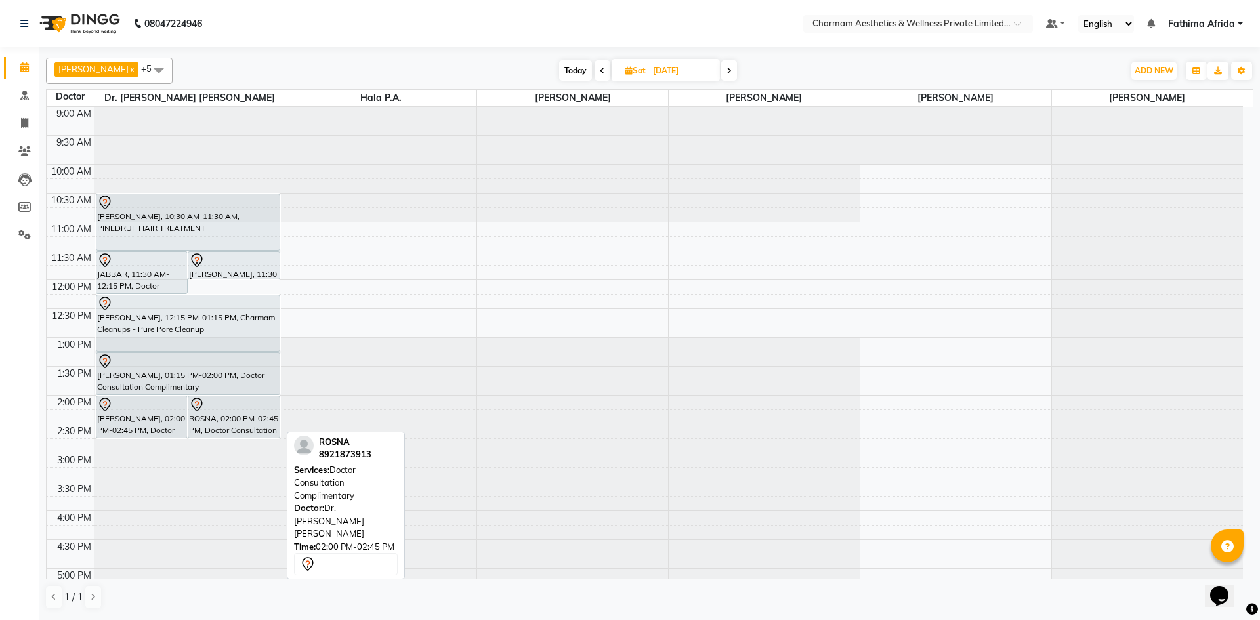
click at [245, 427] on div "ROSNA, 02:00 PM-02:45 PM, Doctor Consultation Complimentary" at bounding box center [233, 416] width 91 height 41
select select "7"
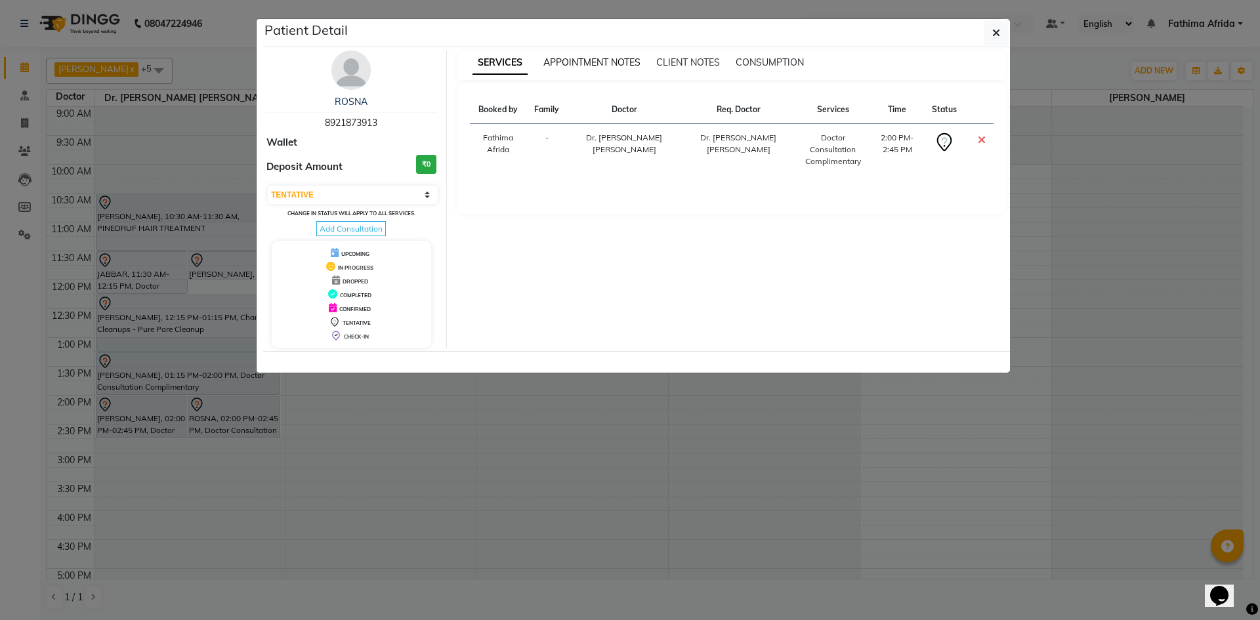
click at [616, 60] on span "APPOINTMENT NOTES" at bounding box center [591, 62] width 97 height 12
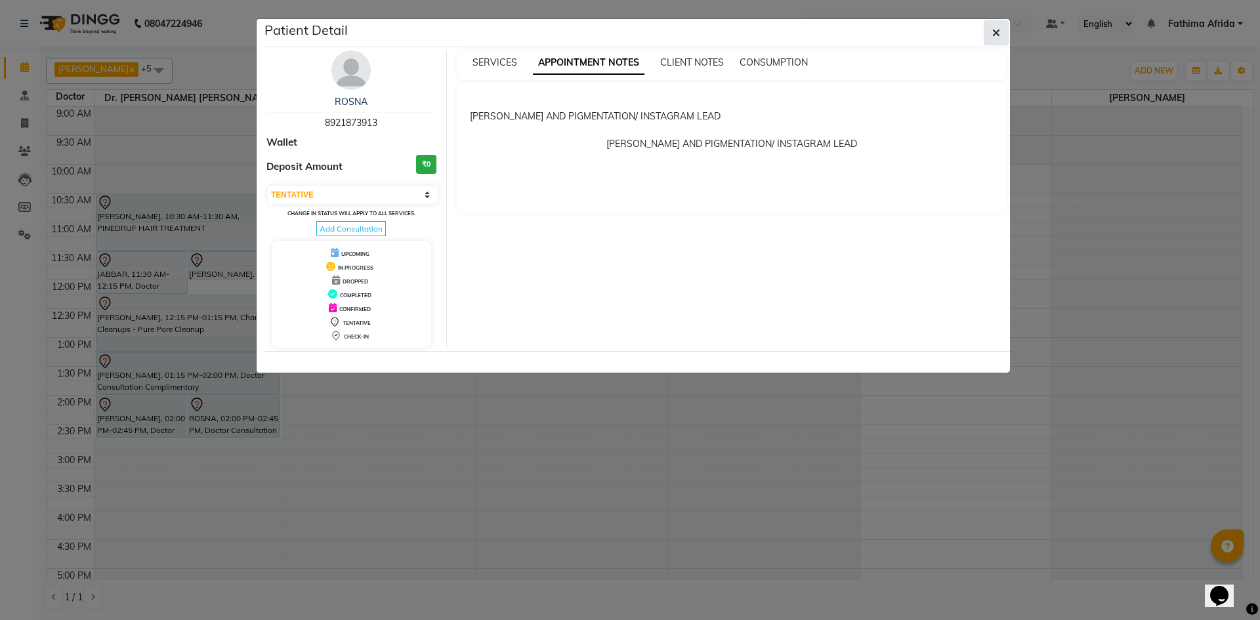
click at [996, 33] on icon "button" at bounding box center [996, 33] width 8 height 11
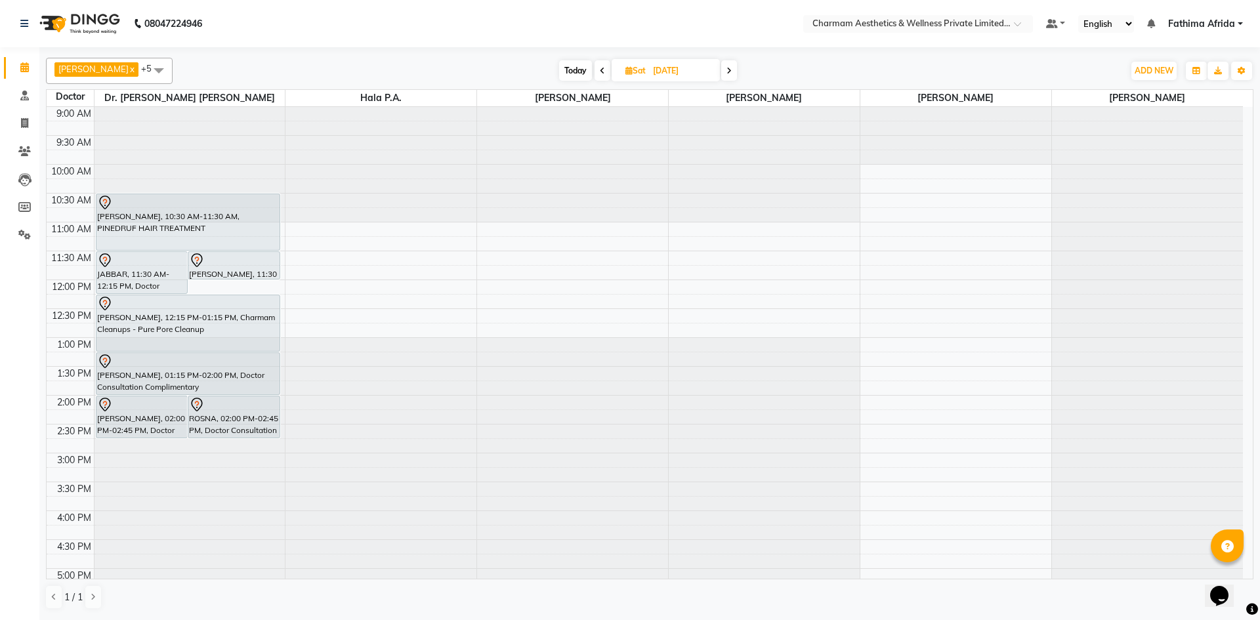
click at [737, 74] on span at bounding box center [729, 70] width 16 height 20
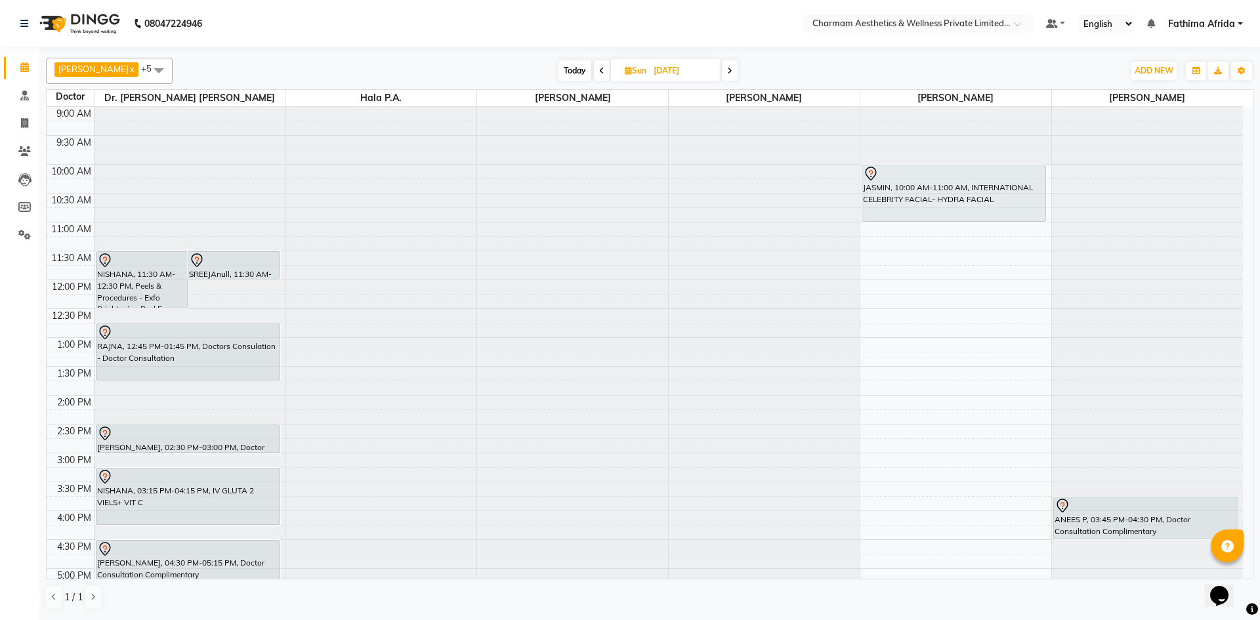
click at [604, 71] on icon at bounding box center [601, 71] width 5 height 8
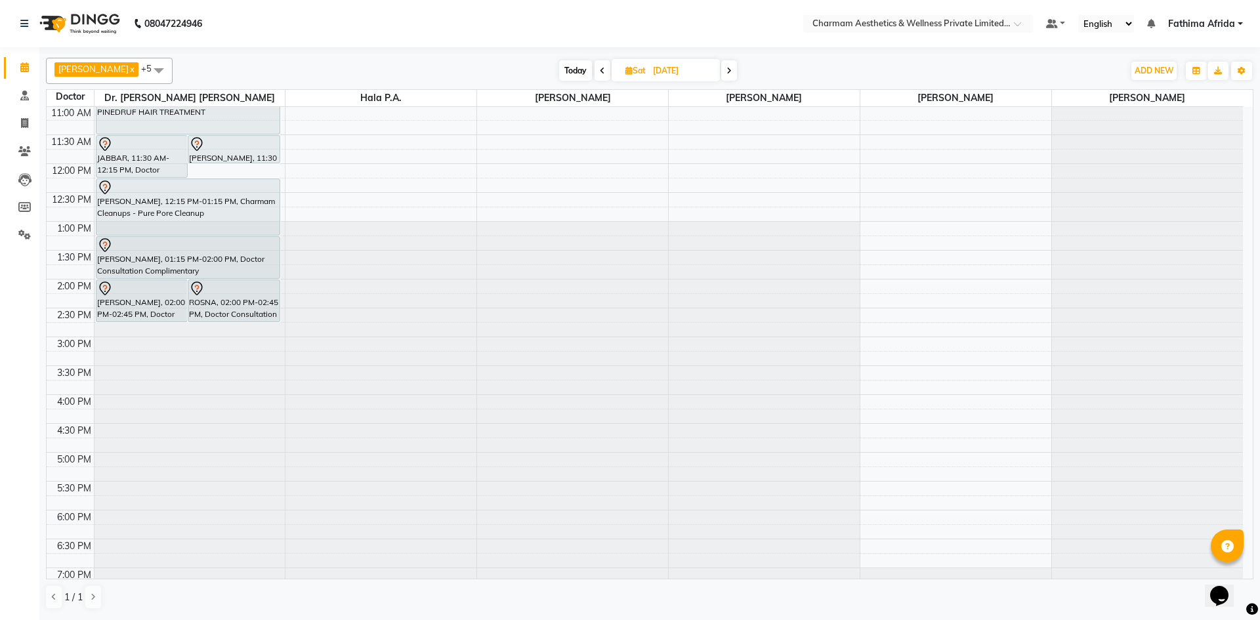
click at [605, 71] on icon at bounding box center [602, 71] width 5 height 8
type input "[DATE]"
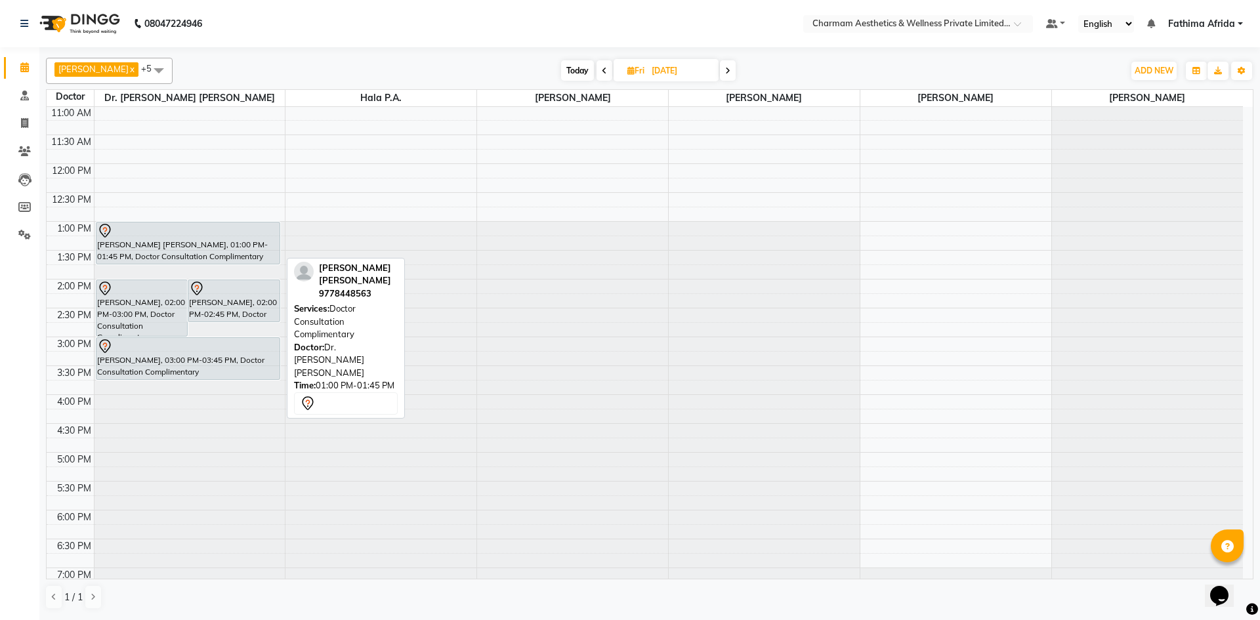
click at [219, 243] on div "[PERSON_NAME] [PERSON_NAME], 01:00 PM-01:45 PM, Doctor Consultation Complimenta…" at bounding box center [188, 242] width 184 height 41
select select "7"
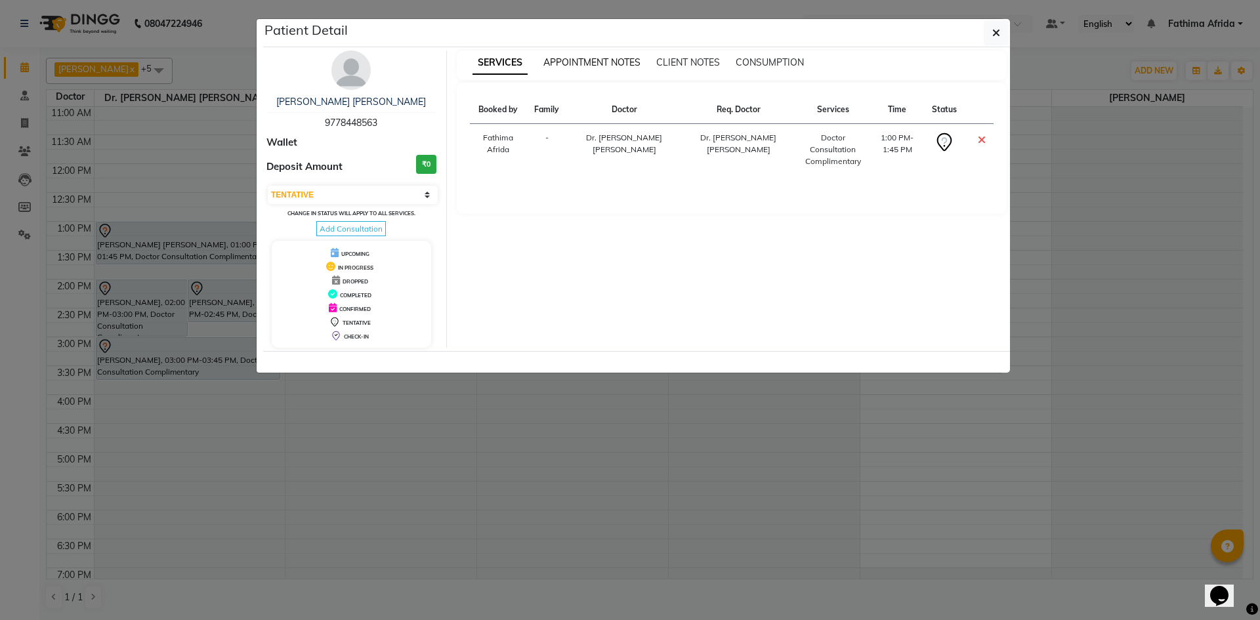
click at [584, 57] on span "APPOINTMENT NOTES" at bounding box center [591, 62] width 97 height 12
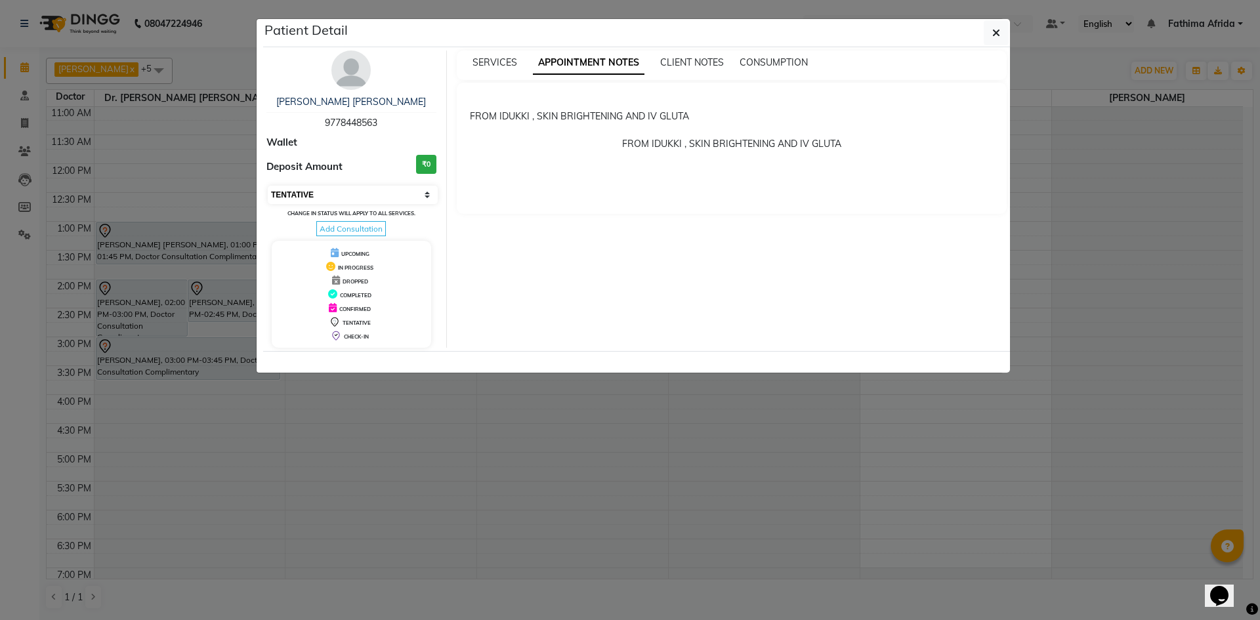
click at [373, 196] on select "Select CONFIRMED TENTATIVE" at bounding box center [353, 195] width 170 height 18
click at [1004, 31] on button "button" at bounding box center [996, 32] width 25 height 25
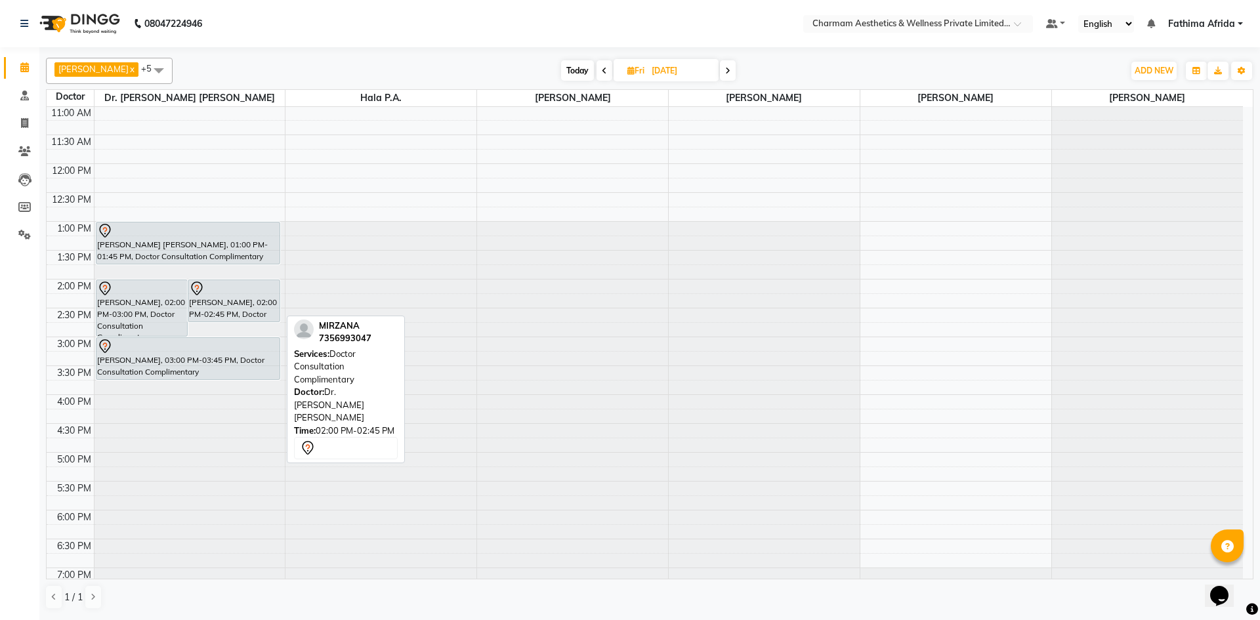
click at [237, 306] on div "[PERSON_NAME], 02:00 PM-02:45 PM, Doctor Consultation Complimentary" at bounding box center [233, 300] width 91 height 41
select select "7"
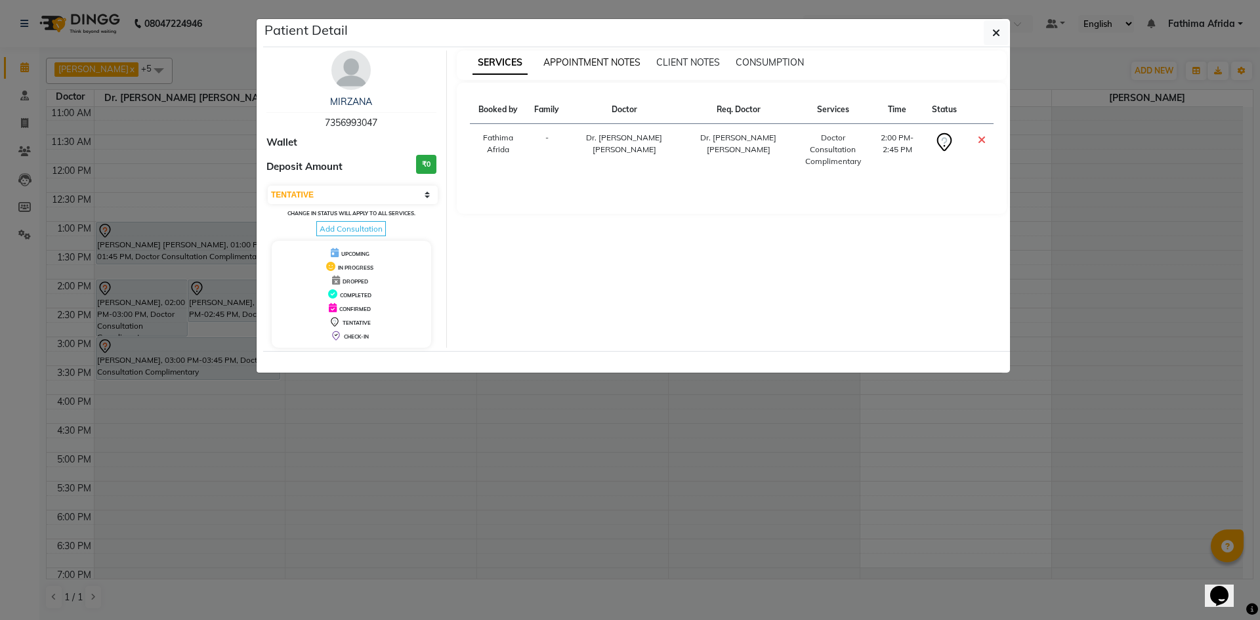
click at [583, 63] on span "APPOINTMENT NOTES" at bounding box center [591, 62] width 97 height 12
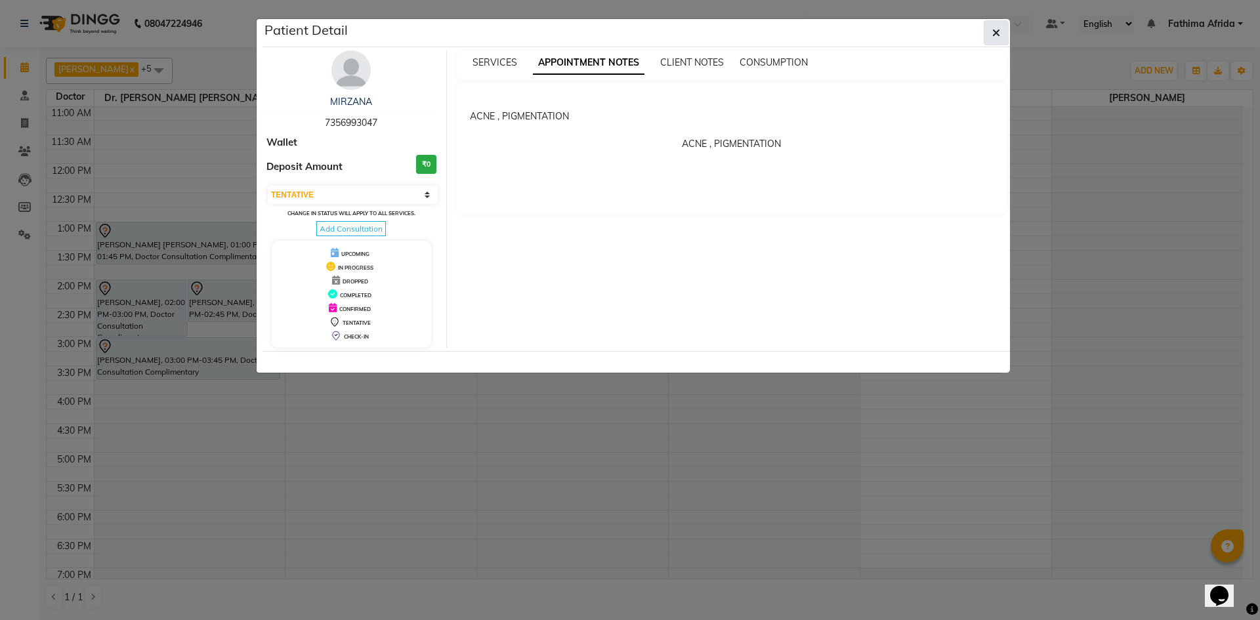
click at [1002, 34] on button "button" at bounding box center [996, 32] width 25 height 25
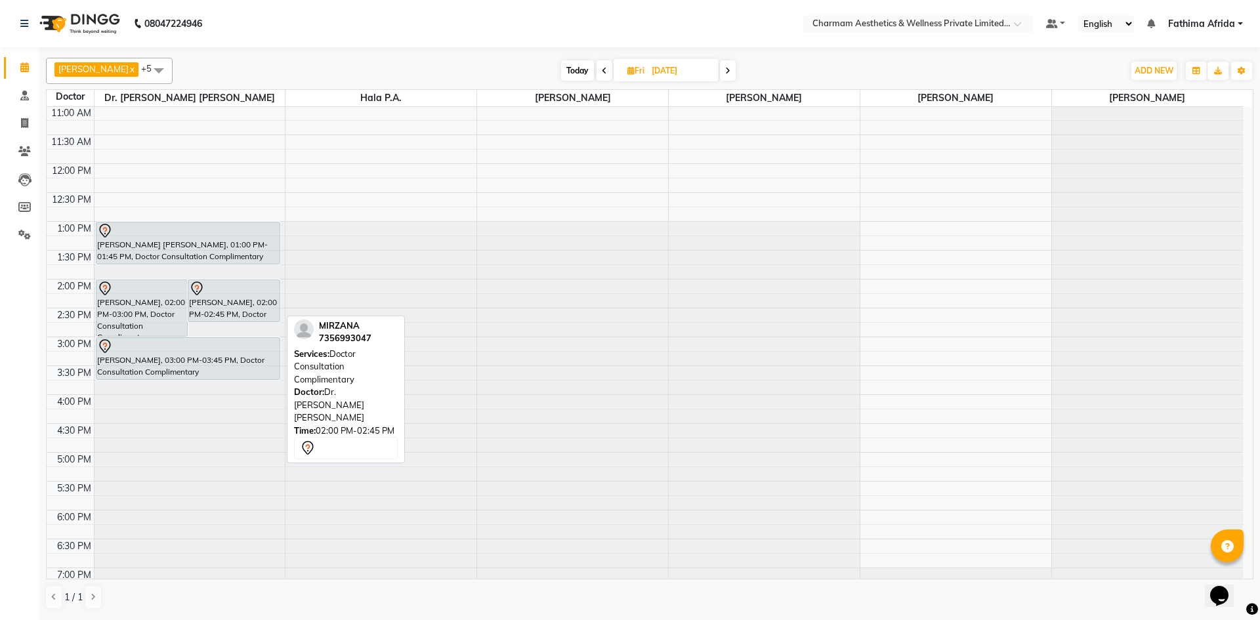
click at [242, 299] on div "[PERSON_NAME], 02:00 PM-02:45 PM, Doctor Consultation Complimentary" at bounding box center [233, 300] width 91 height 41
select select "7"
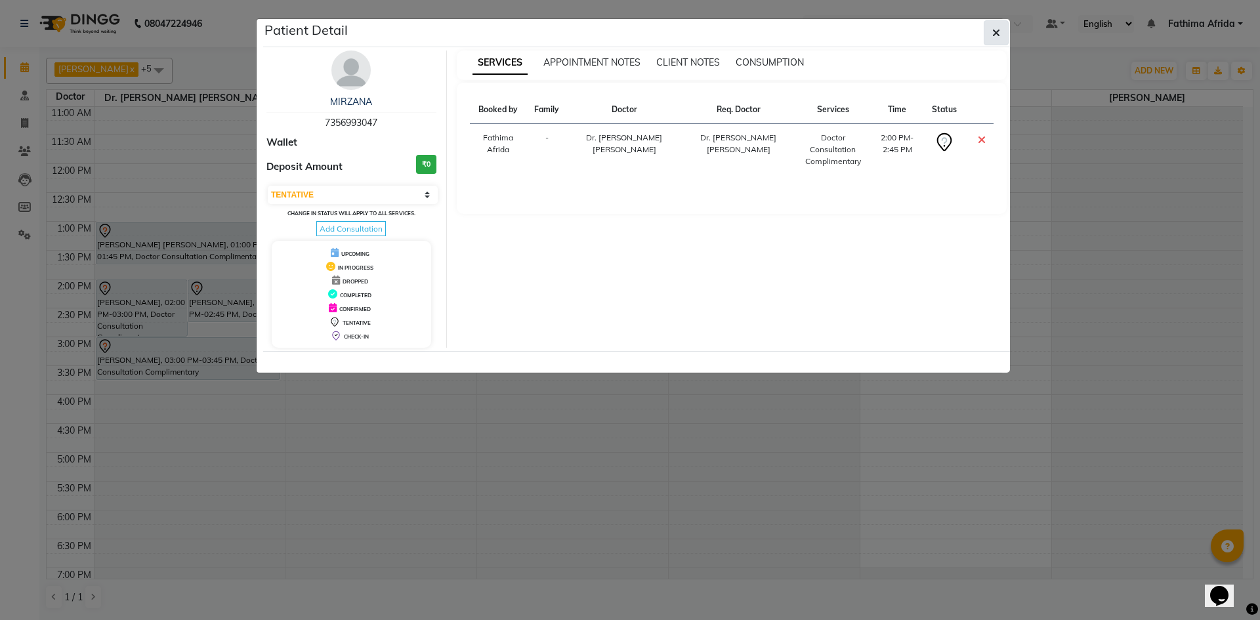
click at [1006, 27] on button "button" at bounding box center [996, 32] width 25 height 25
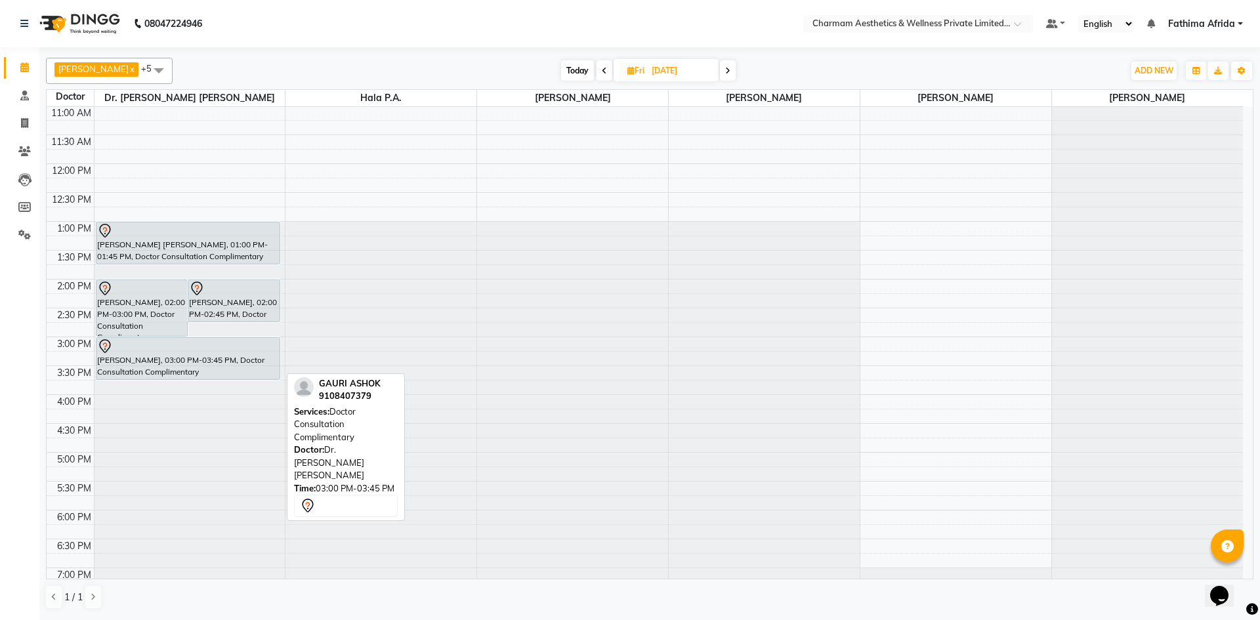
click at [186, 360] on div "[PERSON_NAME], 03:00 PM-03:45 PM, Doctor Consultation Complimentary" at bounding box center [188, 358] width 184 height 41
select select "7"
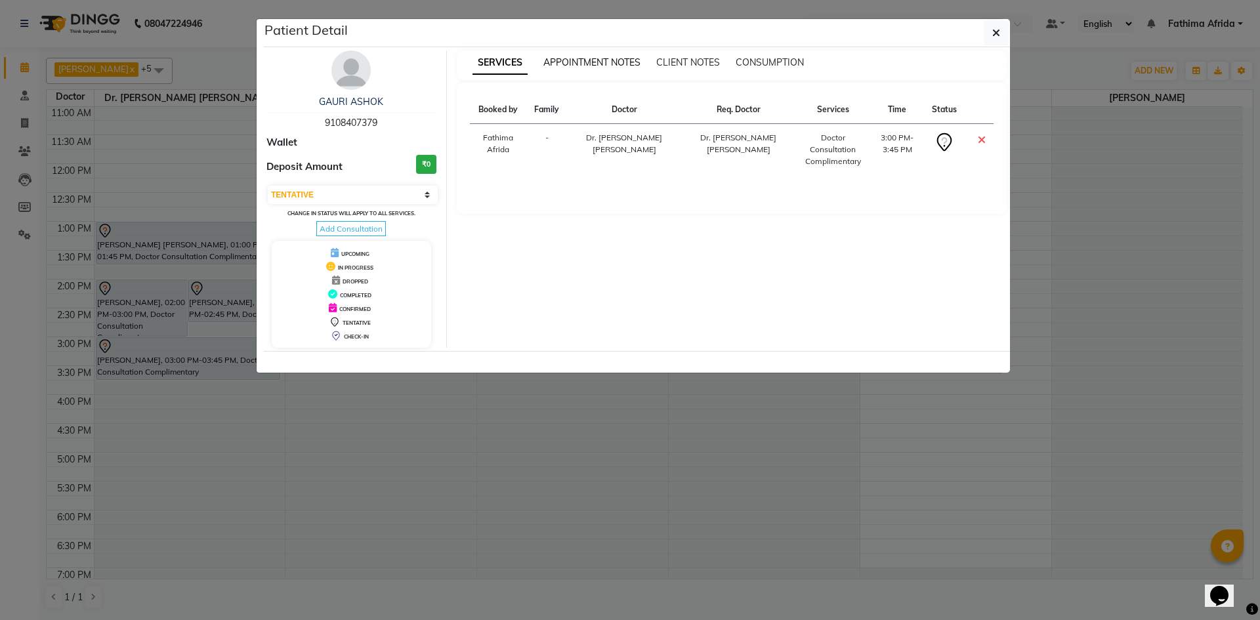
click at [606, 62] on span "APPOINTMENT NOTES" at bounding box center [591, 62] width 97 height 12
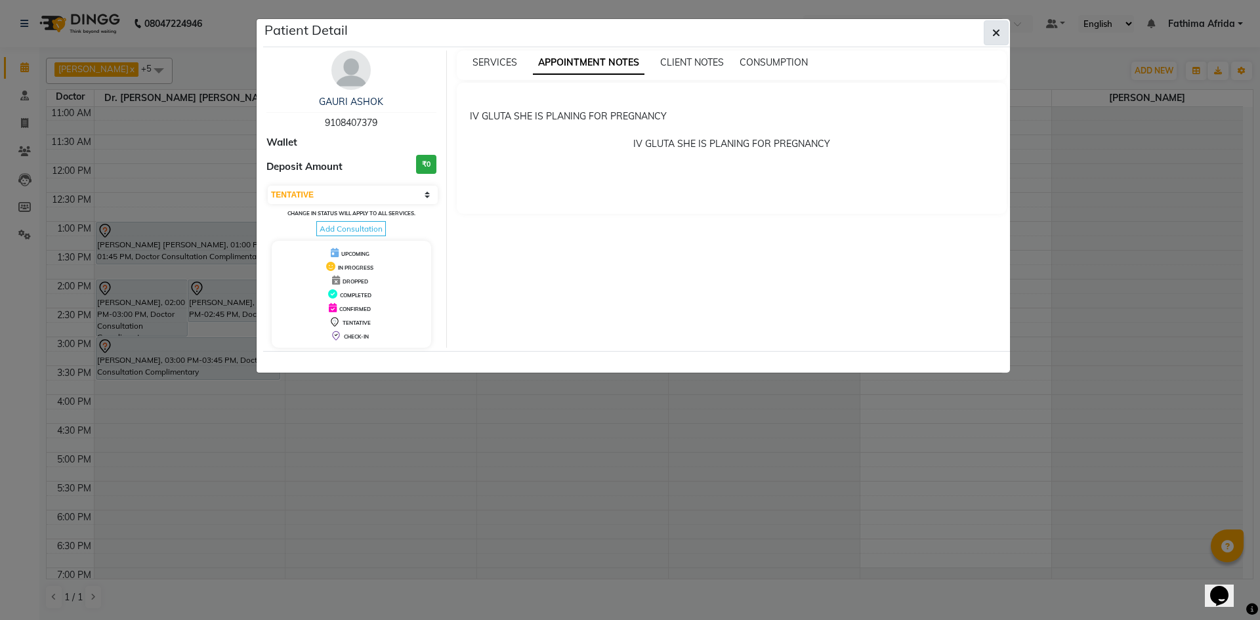
click at [989, 34] on button "button" at bounding box center [996, 32] width 25 height 25
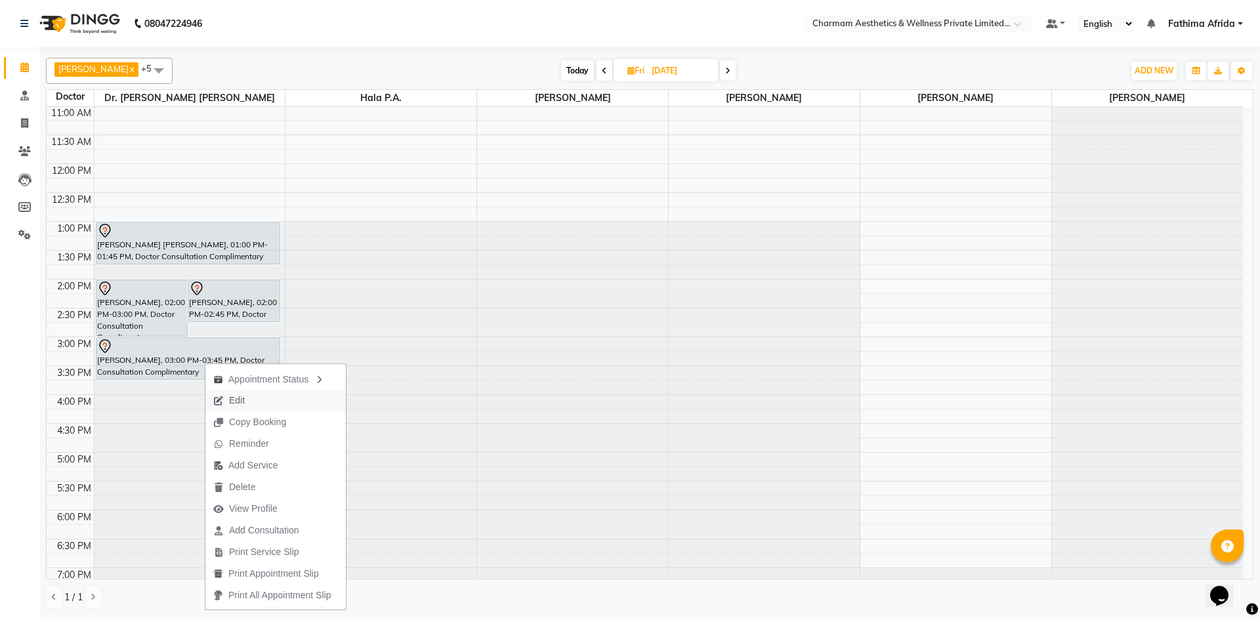
click at [245, 400] on span "Edit" at bounding box center [228, 401] width 47 height 22
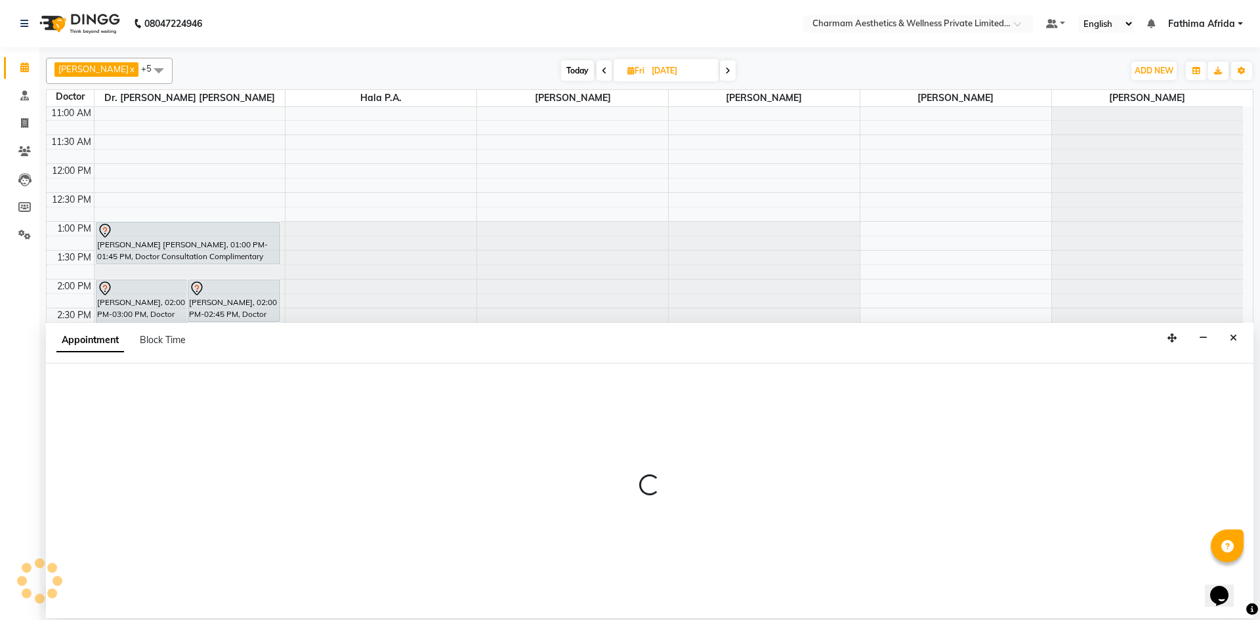
select select "tentative"
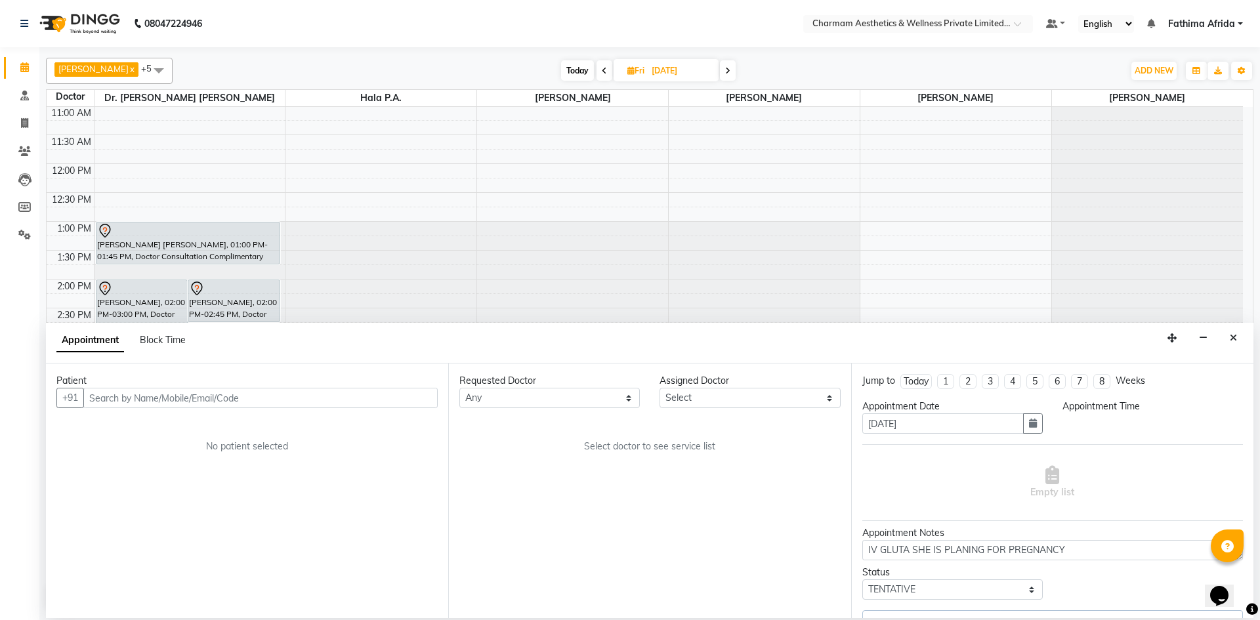
scroll to position [163, 0]
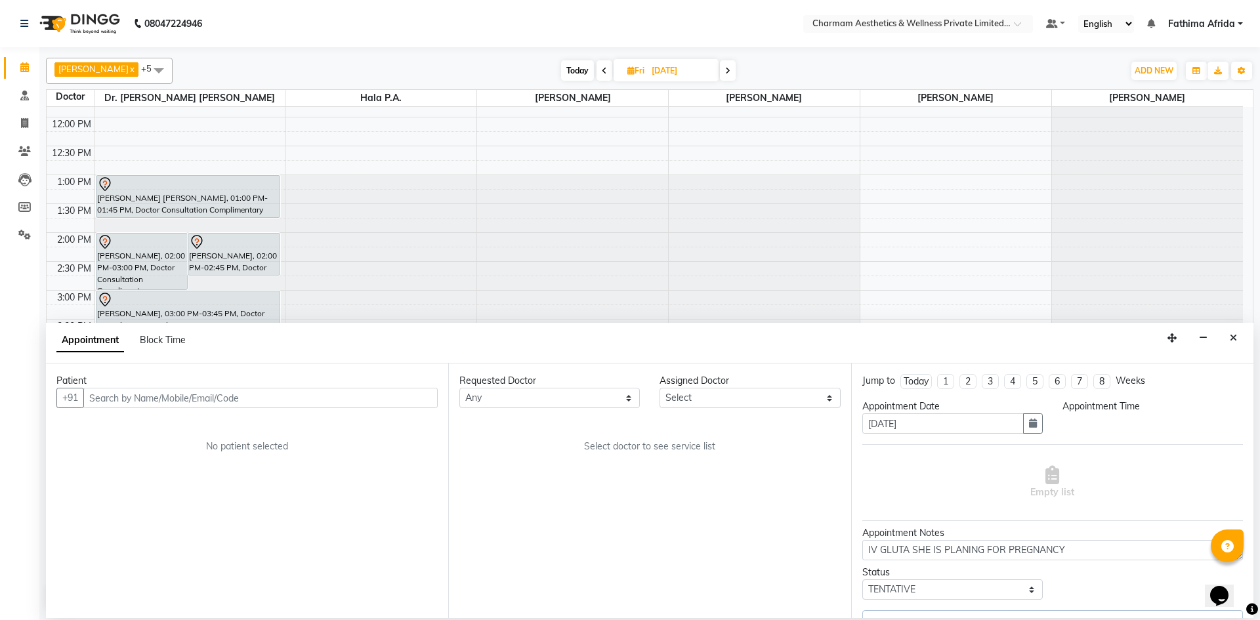
select select "69891"
select select "900"
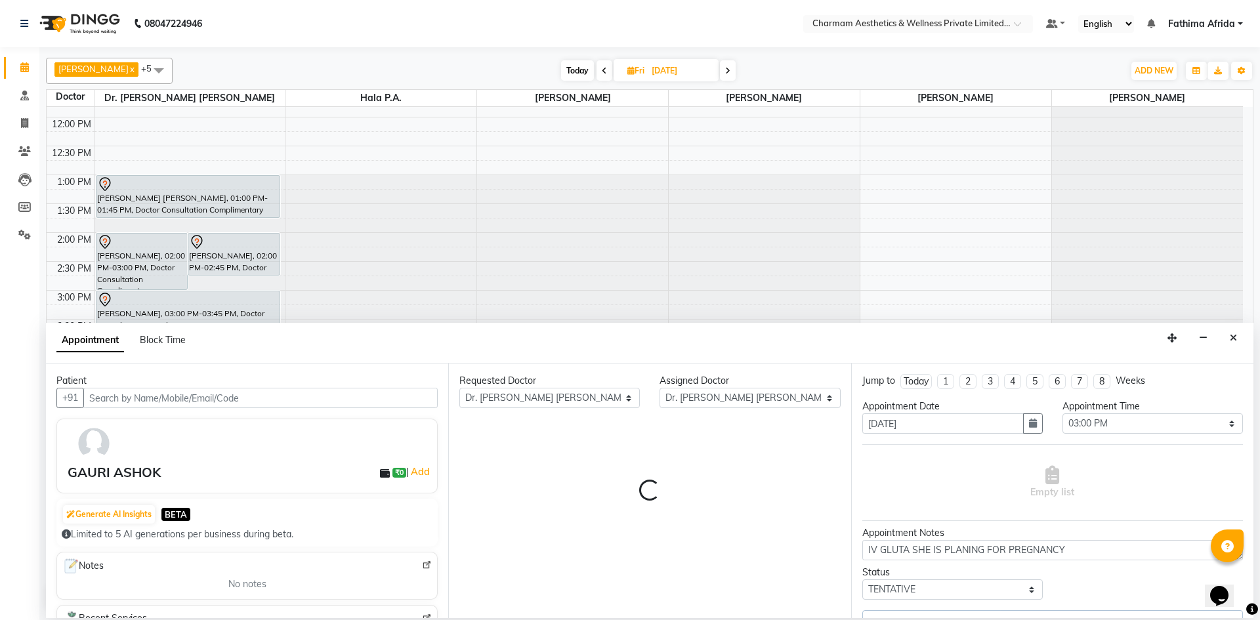
select select "3905"
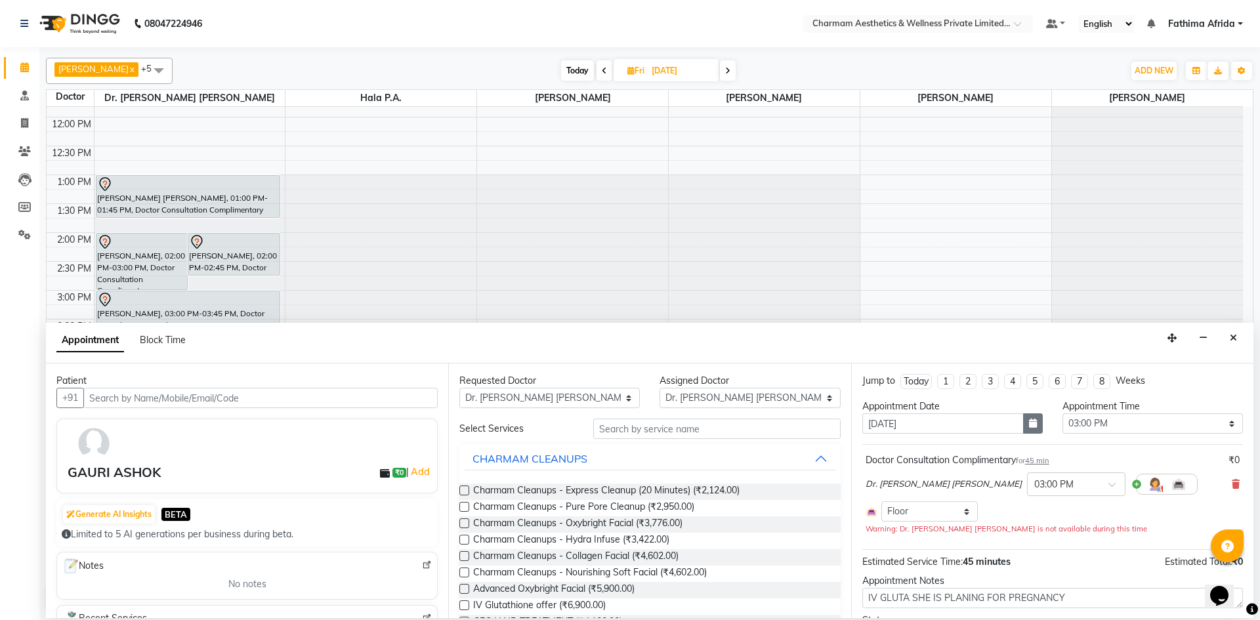
click at [1023, 422] on button "button" at bounding box center [1033, 423] width 20 height 20
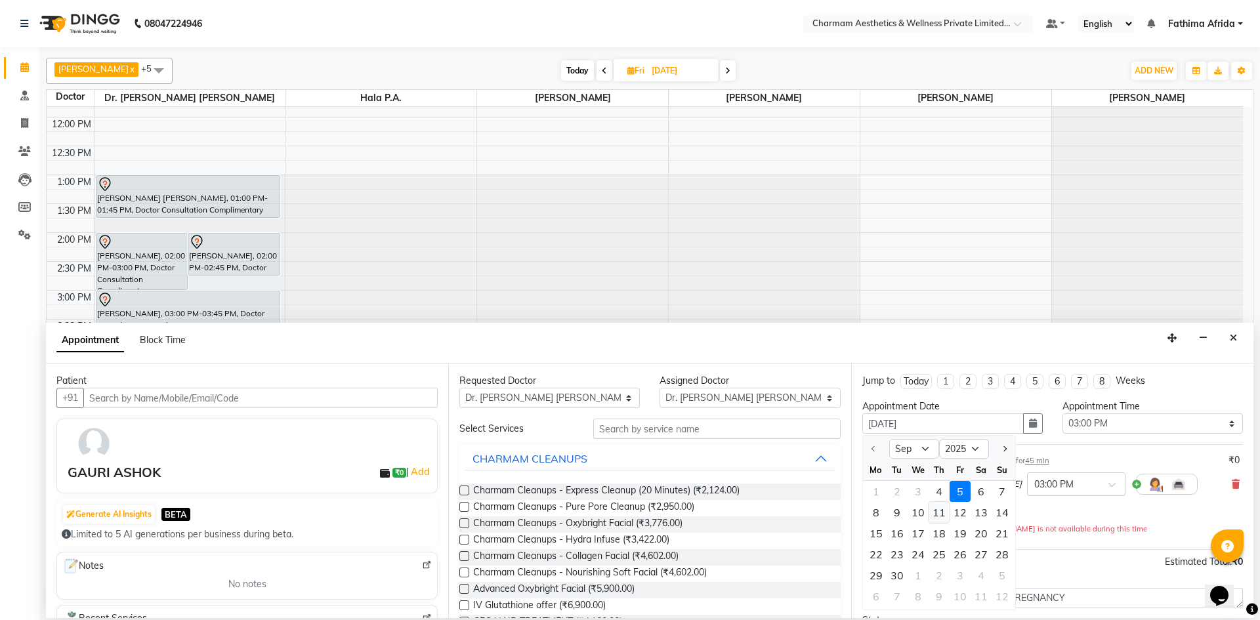
click at [938, 514] on div "11" at bounding box center [939, 512] width 21 height 21
type input "[DATE]"
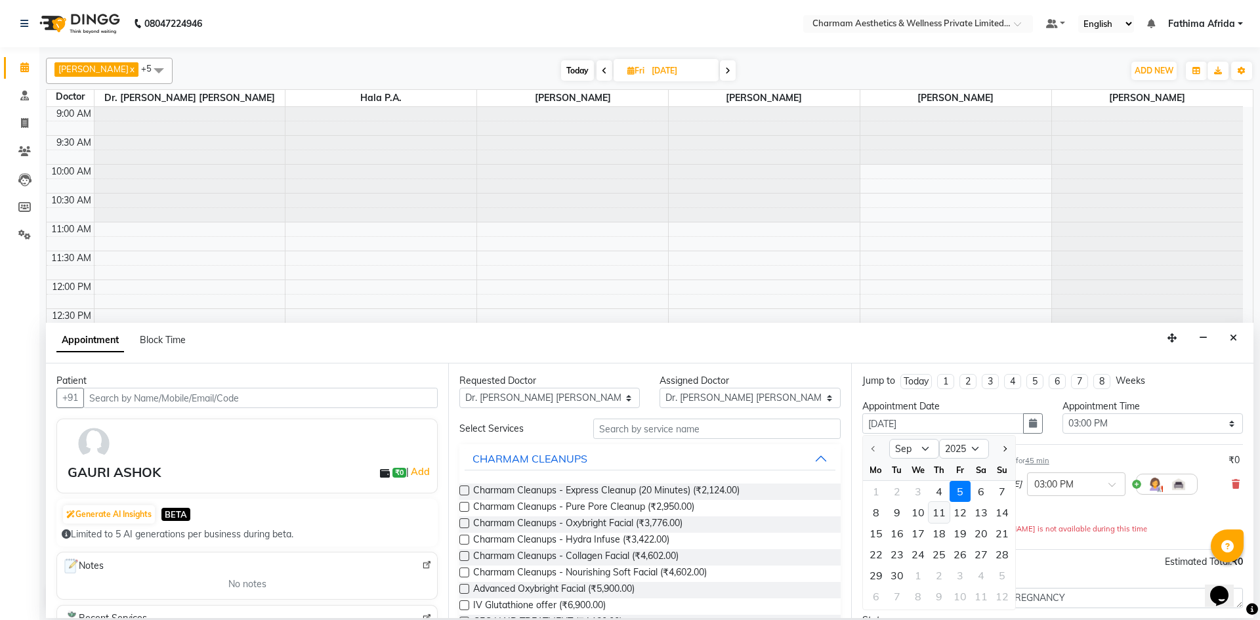
select select "900"
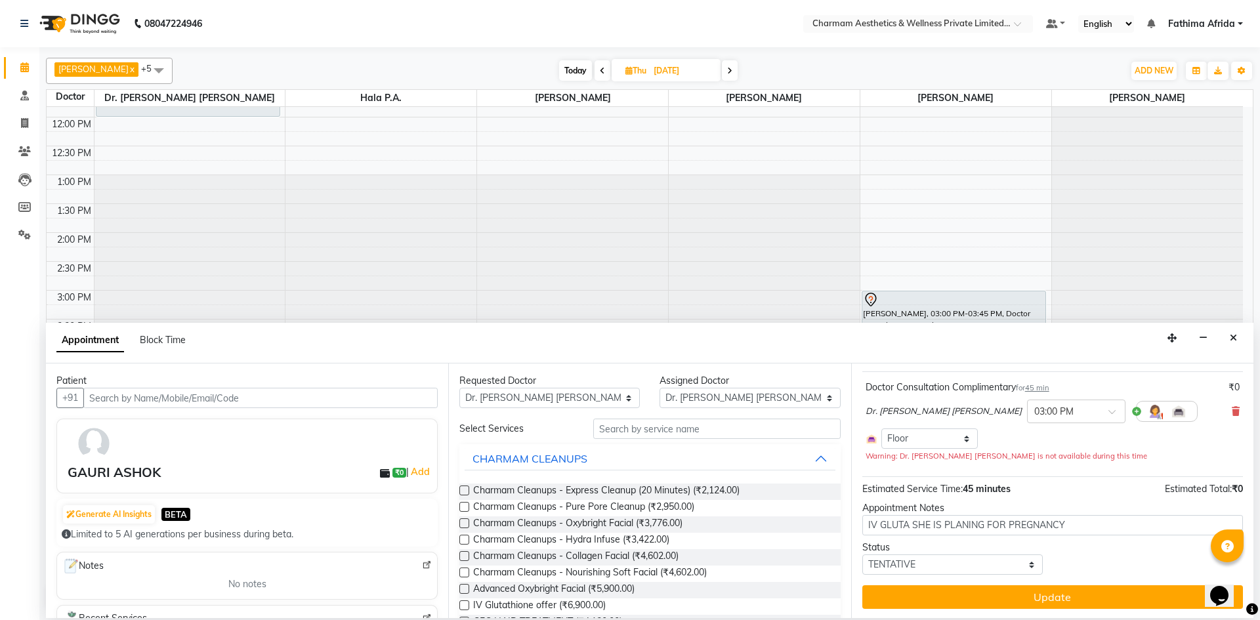
scroll to position [74, 0]
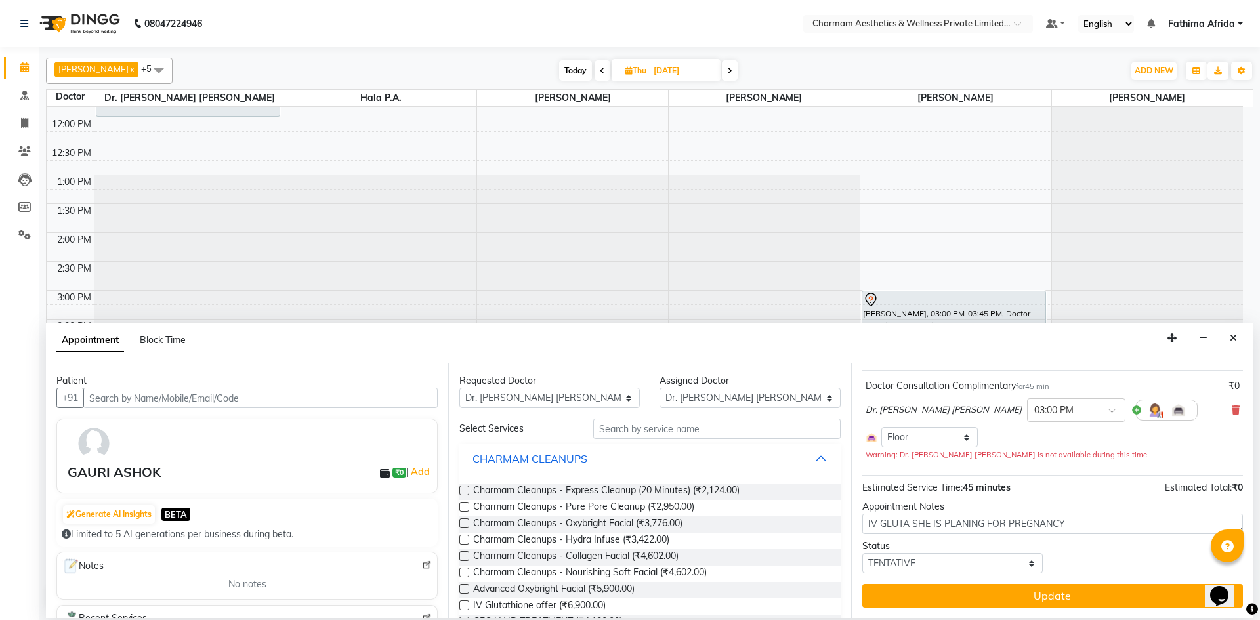
drag, startPoint x: 975, startPoint y: 596, endPoint x: 973, endPoint y: 589, distance: 6.9
click at [975, 597] on button "Update" at bounding box center [1052, 596] width 381 height 24
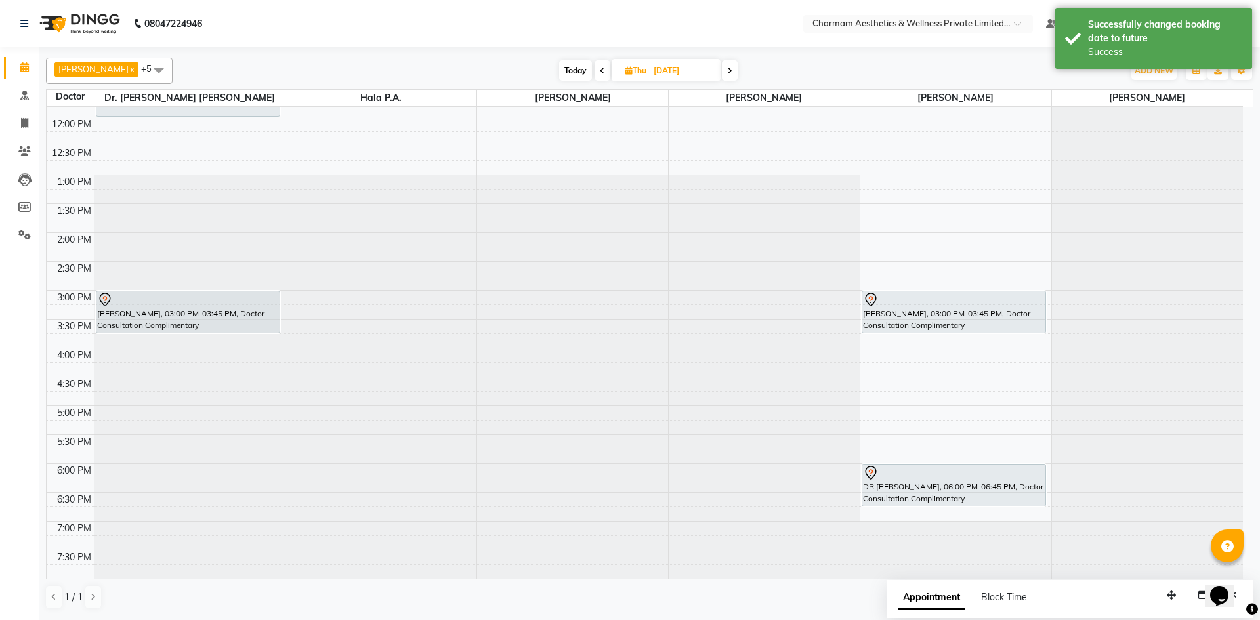
click at [637, 70] on span "Thu" at bounding box center [636, 71] width 28 height 10
select select "9"
select select "2025"
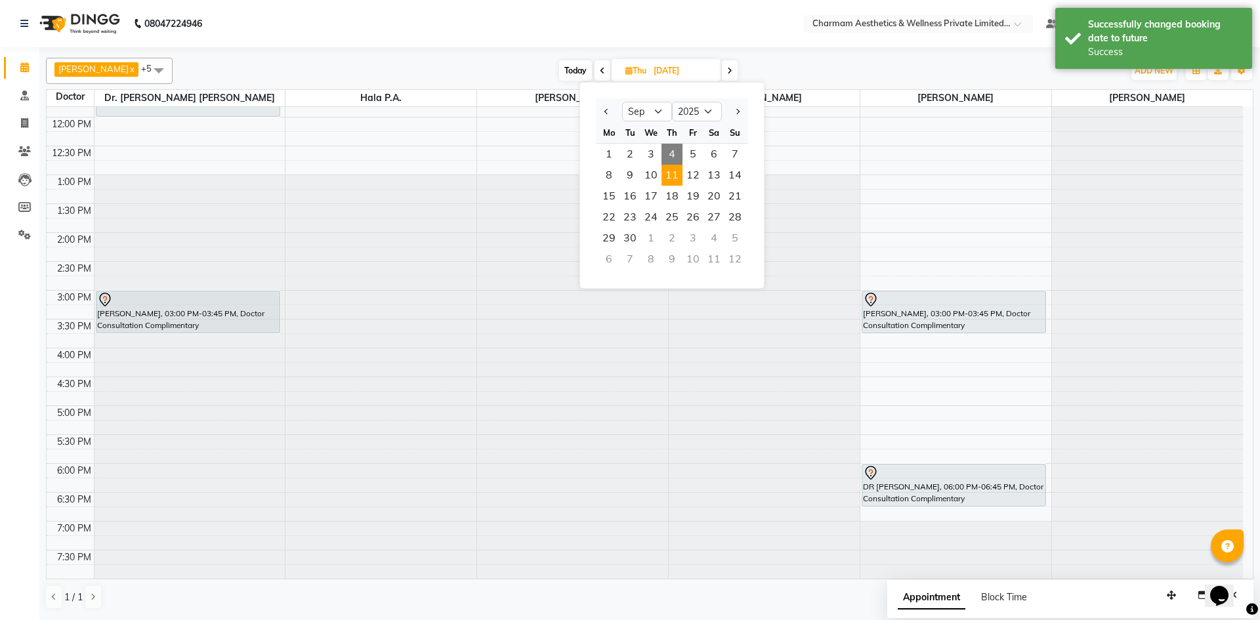
click at [671, 150] on span "4" at bounding box center [672, 154] width 21 height 21
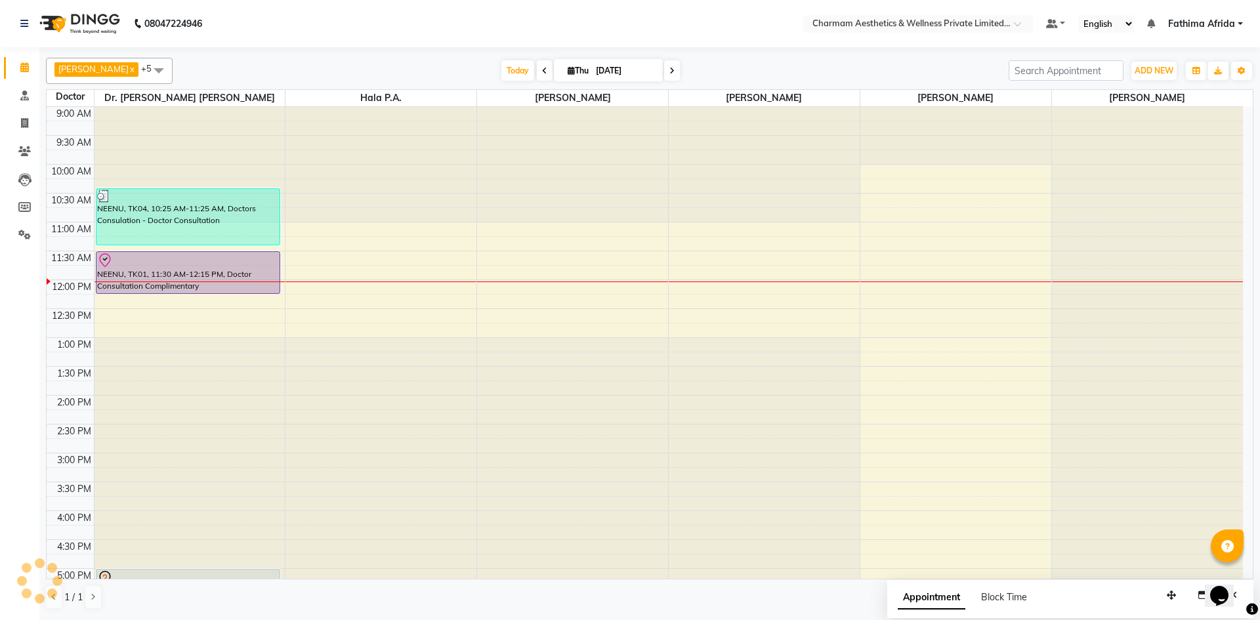
scroll to position [163, 0]
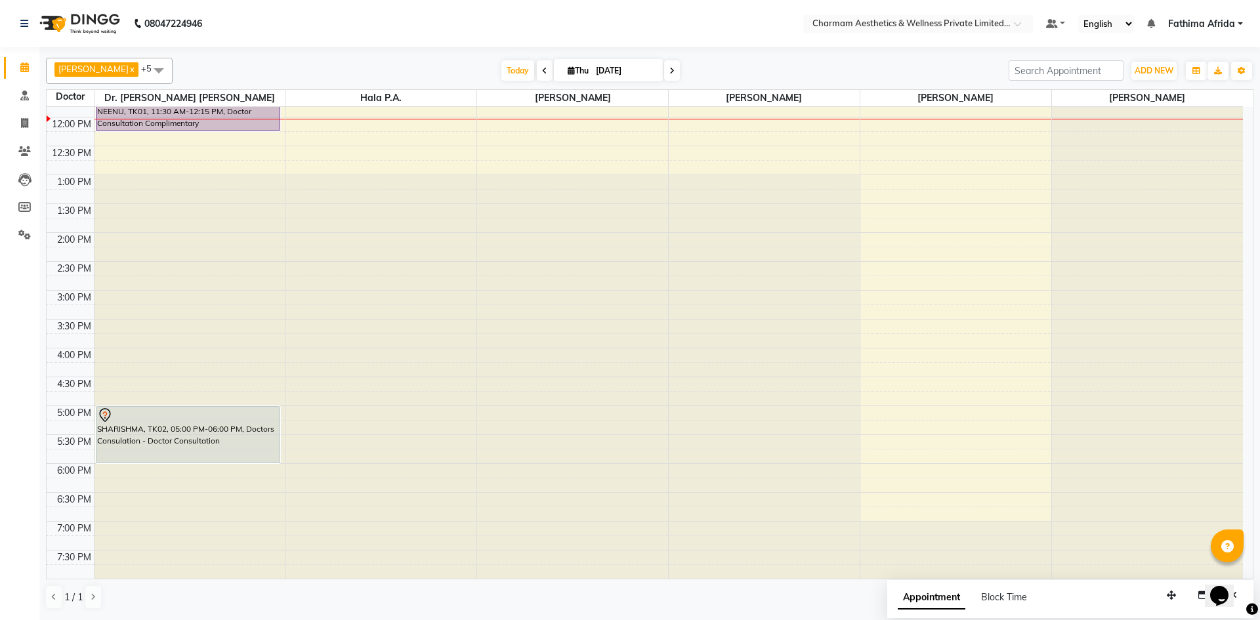
click at [675, 71] on icon at bounding box center [671, 71] width 5 height 8
type input "[DATE]"
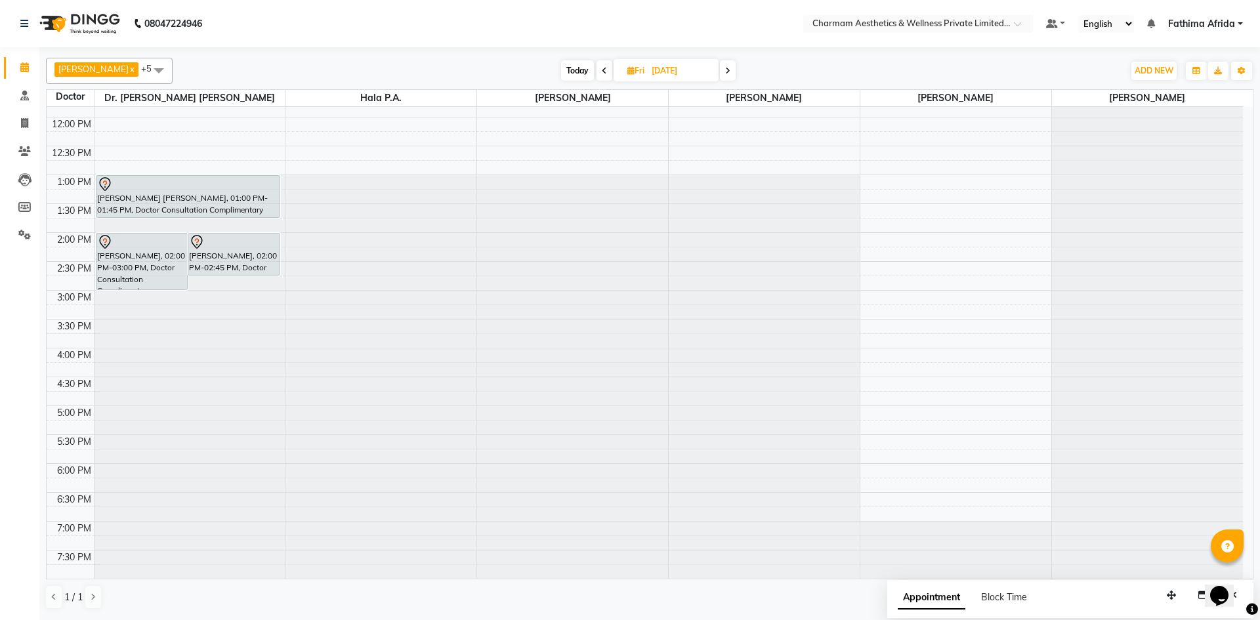
scroll to position [97, 0]
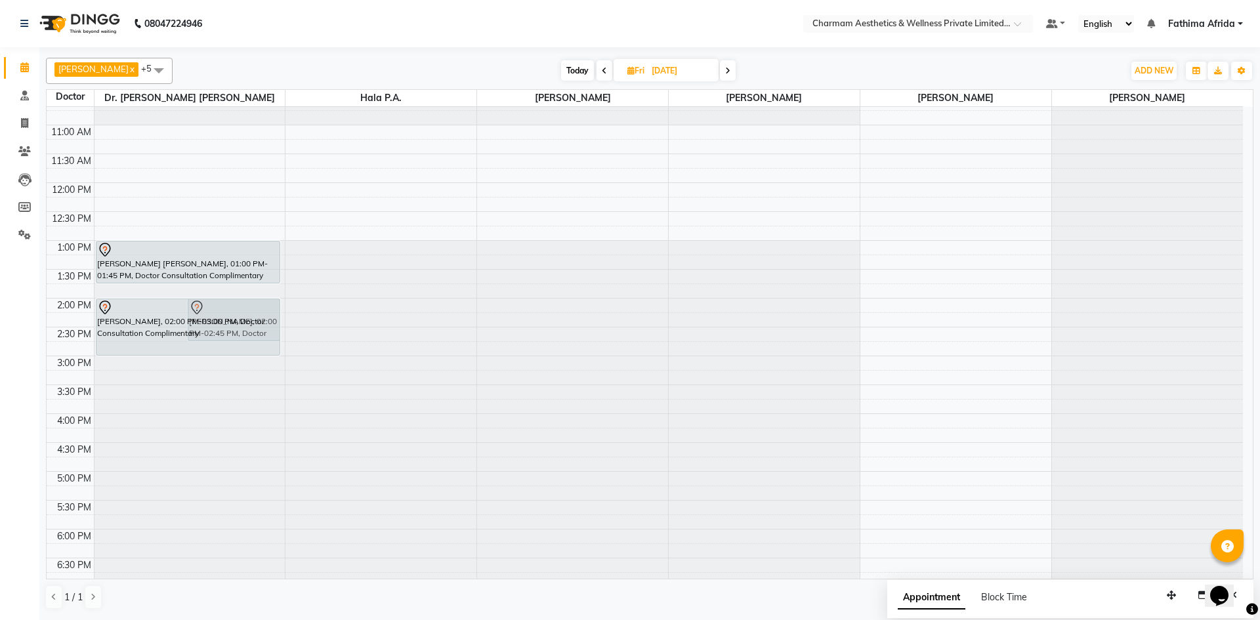
drag, startPoint x: 146, startPoint y: 356, endPoint x: 148, endPoint y: 364, distance: 7.7
click at [148, 364] on div "[PERSON_NAME], 02:00 PM-03:00 PM, Doctor Consultation Complimentary MIRZANA, 02…" at bounding box center [190, 327] width 191 height 635
drag, startPoint x: 150, startPoint y: 356, endPoint x: 150, endPoint y: 365, distance: 8.6
click at [150, 365] on div "[PERSON_NAME], 02:00 PM-03:00 PM, Doctor Consultation Complimentary MIRZANA, 02…" at bounding box center [190, 327] width 191 height 635
